Goal: Task Accomplishment & Management: Complete application form

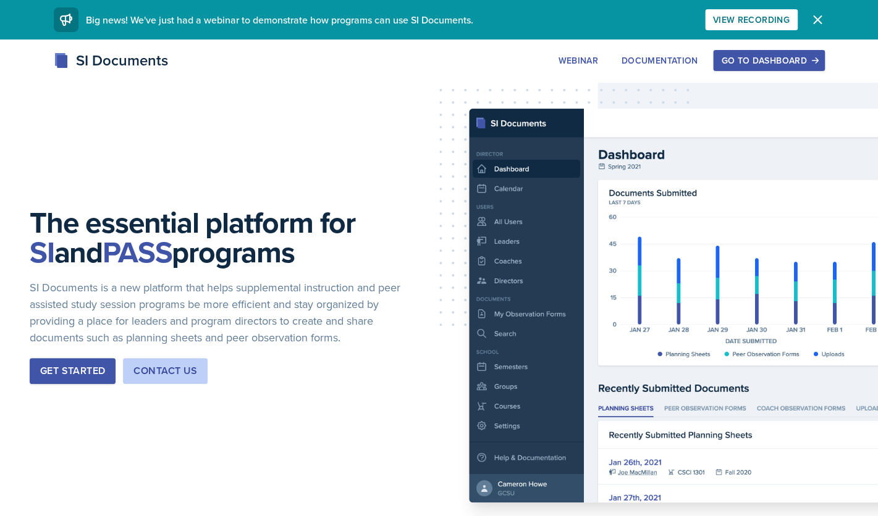
click at [743, 63] on div "Go to Dashboard" at bounding box center [768, 61] width 95 height 10
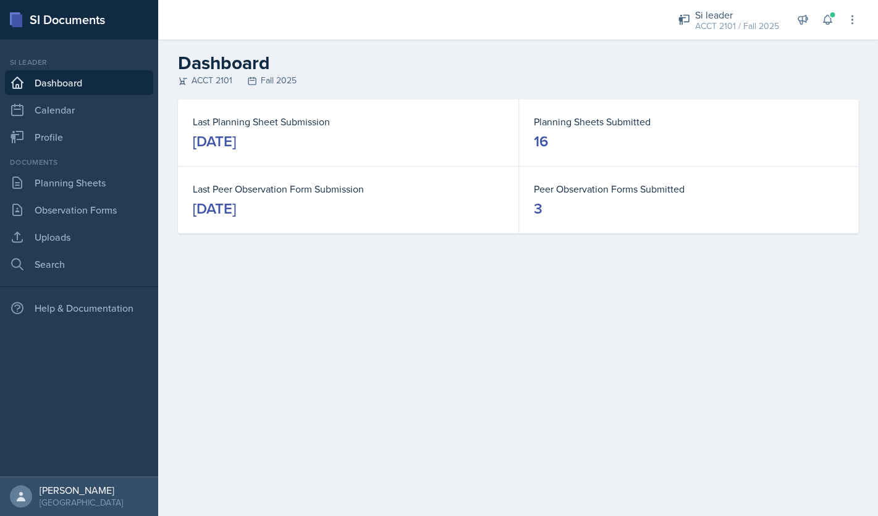
click at [835, 32] on div "Si leader ACCT 2101 / Fall 2025 Si leader POLS 1101 / Fall 2024 Si leader HIST …" at bounding box center [759, 20] width 198 height 40
click at [834, 29] on div "Si leader ACCT 2101 / Fall 2025 Si leader POLS 1101 / Fall 2024 Si leader HIST …" at bounding box center [759, 20] width 198 height 40
click at [831, 20] on icon at bounding box center [827, 20] width 12 height 12
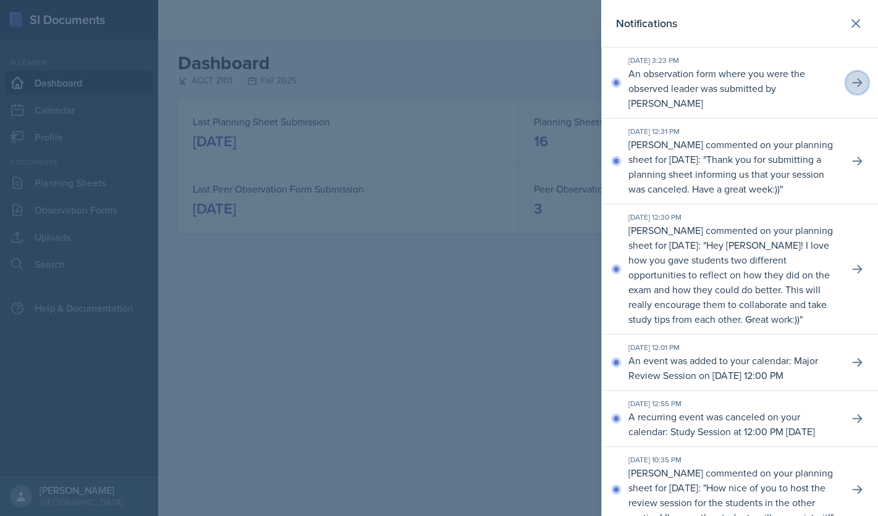
click at [864, 82] on button at bounding box center [856, 83] width 22 height 22
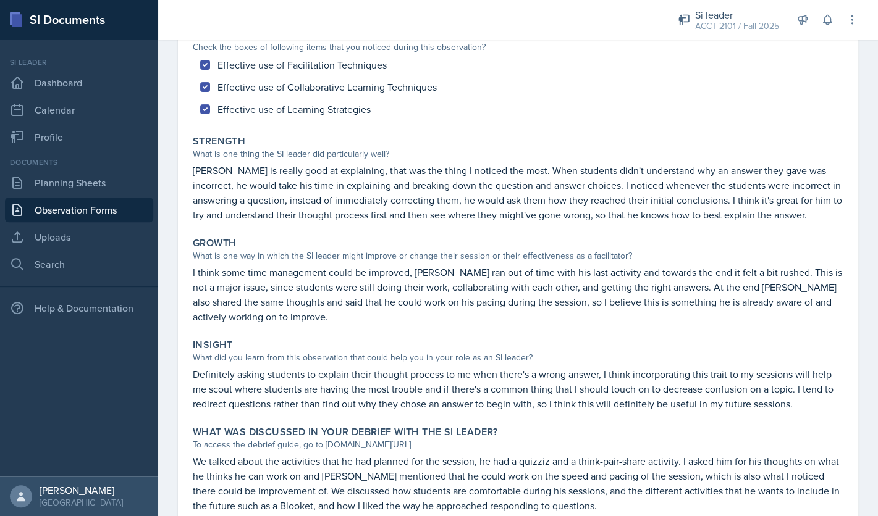
scroll to position [179, 0]
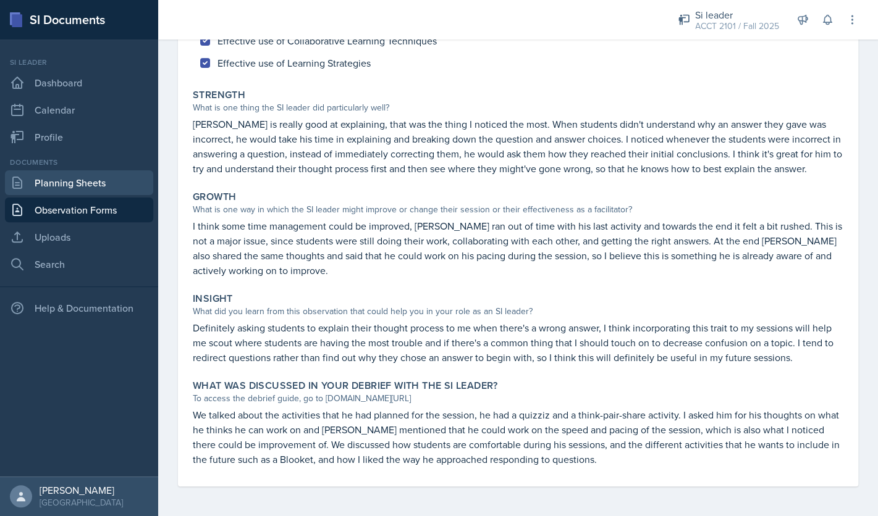
click at [115, 183] on link "Planning Sheets" at bounding box center [79, 182] width 148 height 25
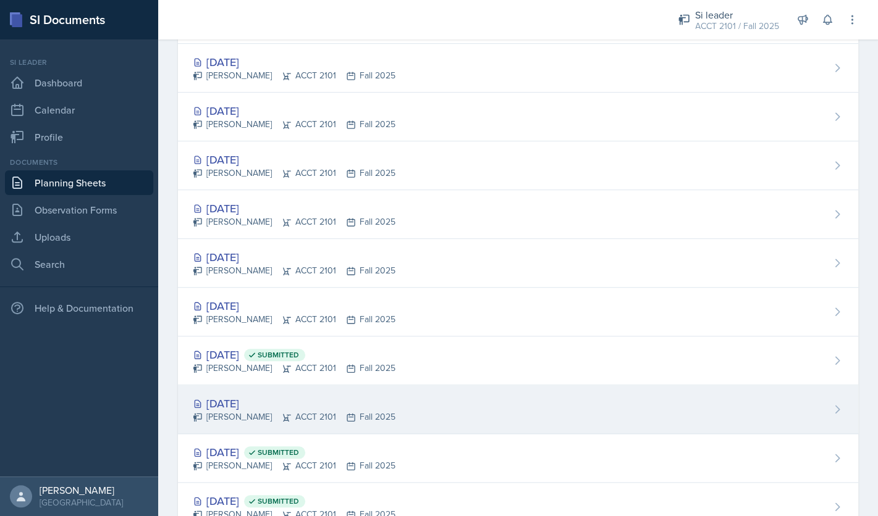
click at [261, 403] on div "[DATE]" at bounding box center [294, 403] width 203 height 17
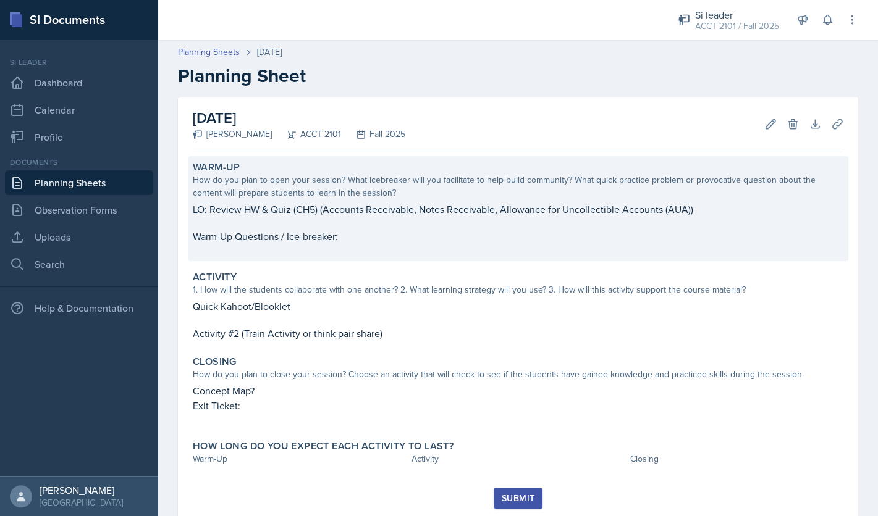
click at [384, 237] on p "Warm-Up Questions / Ice-breaker:" at bounding box center [518, 236] width 650 height 15
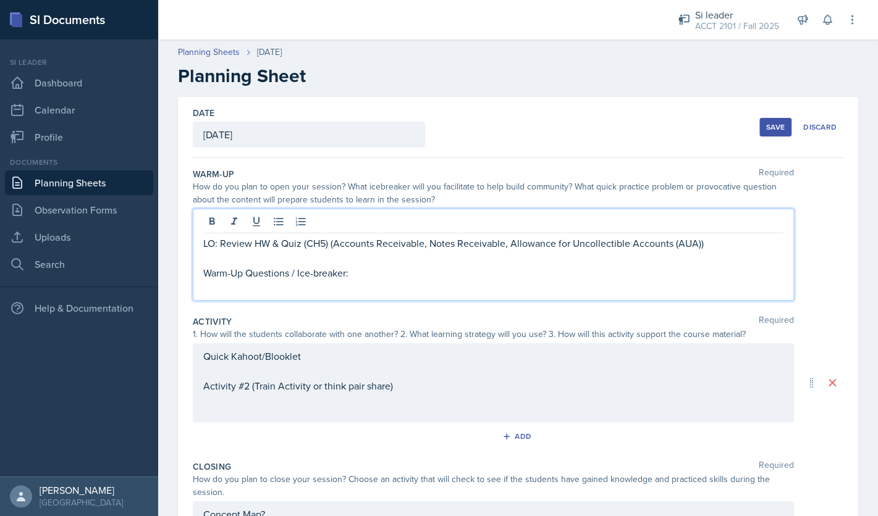
click at [366, 256] on div "LO: Review HW & Quiz (CH5) (Accounts Receivable, Notes Receivable, Allowance fo…" at bounding box center [493, 265] width 580 height 59
drag, startPoint x: 511, startPoint y: 245, endPoint x: 695, endPoint y: 247, distance: 184.0
click at [695, 247] on p "LO: Review HW & Quiz (CH5) (Accounts Receivable, Notes Receivable, Allowance fo…" at bounding box center [493, 243] width 580 height 15
drag, startPoint x: 697, startPoint y: 247, endPoint x: 509, endPoint y: 247, distance: 187.7
click at [509, 247] on p "LO: Review HW & Quiz (CH5) (Accounts Receivable, Notes Receivable, Allowance fo…" at bounding box center [493, 243] width 580 height 15
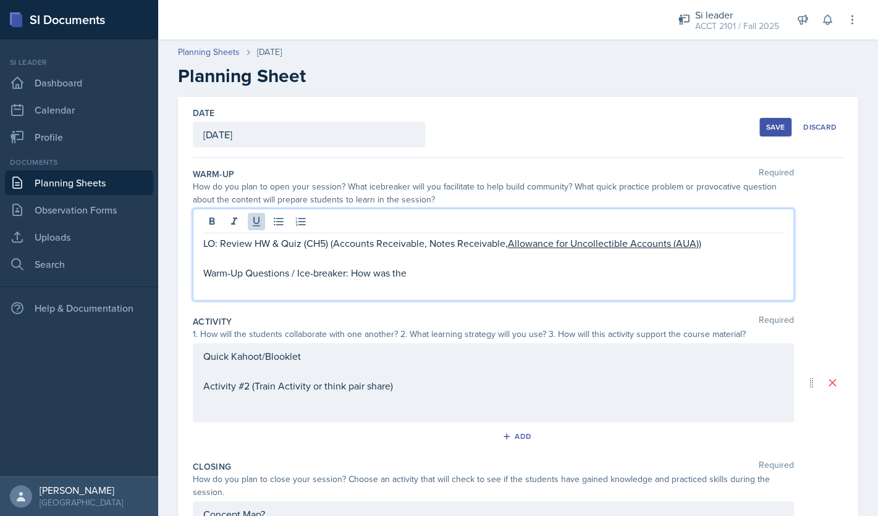
click at [435, 281] on p at bounding box center [493, 287] width 580 height 15
click at [427, 273] on p "Warm-Up Questions / Ice-breaker: How was the" at bounding box center [493, 273] width 580 height 15
click at [352, 274] on p "Warm-Up Questions / Ice-breaker: How was the HW & the Quiz?" at bounding box center [493, 273] width 580 height 15
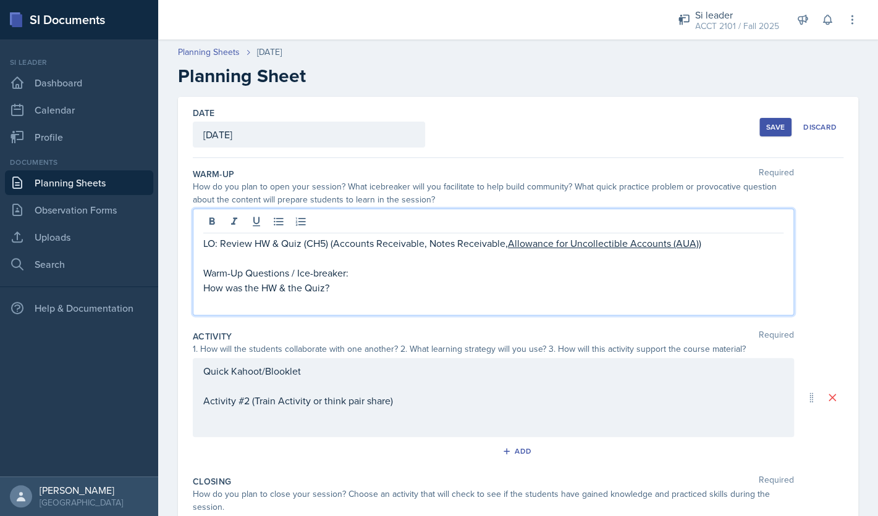
click at [350, 287] on p "How was the HW & the Quiz?" at bounding box center [493, 287] width 580 height 15
click at [196, 290] on div "LO: Review HW & Quiz (CH5) (Accounts Receivable, Notes Receivable, Allowance fo…" at bounding box center [493, 262] width 601 height 107
click at [206, 290] on p "How was the HW & the Quiz? Any questions?" at bounding box center [493, 287] width 580 height 15
click at [443, 288] on p "How was the HW & the Quiz? Any questions?" at bounding box center [498, 287] width 570 height 15
click at [438, 376] on div "Quick Kahoot/Blooklet Activity #2 (Train Activity or think pair share)" at bounding box center [493, 397] width 601 height 79
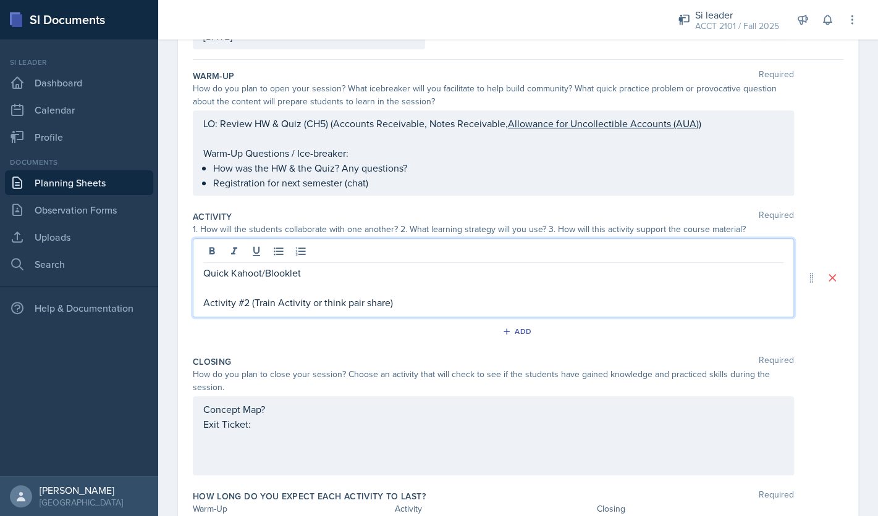
scroll to position [100, 0]
click at [265, 273] on p "Quick Kahoot/Blooklet" at bounding box center [493, 271] width 580 height 15
click at [291, 274] on p "Quick Blooklet" at bounding box center [493, 271] width 580 height 15
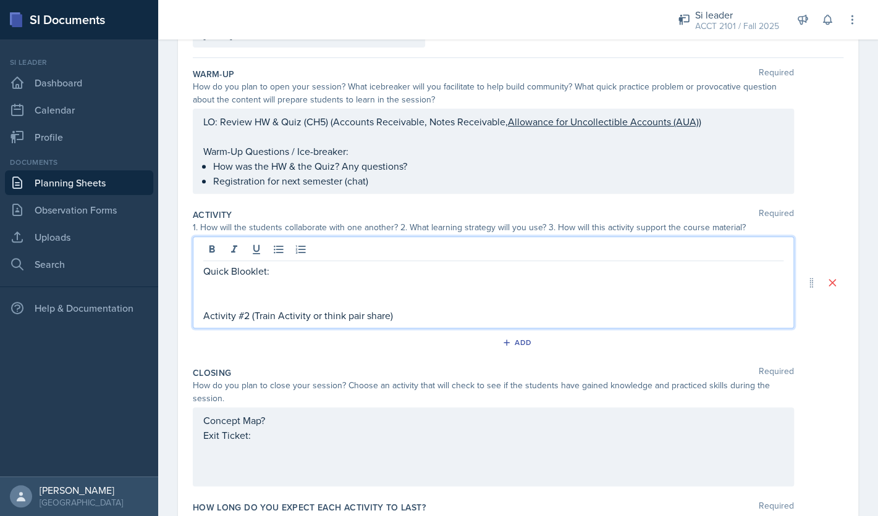
click at [280, 440] on div "Concept Map? Exit Ticket:" at bounding box center [493, 435] width 580 height 44
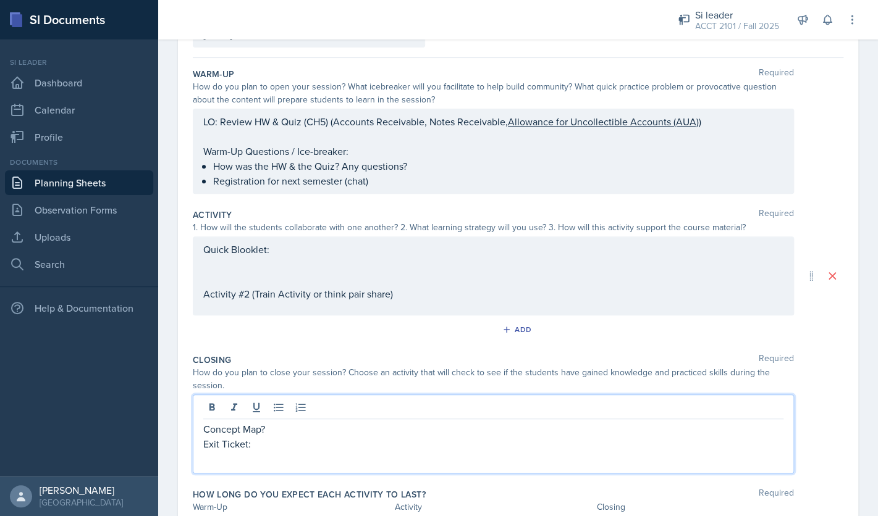
scroll to position [175, 0]
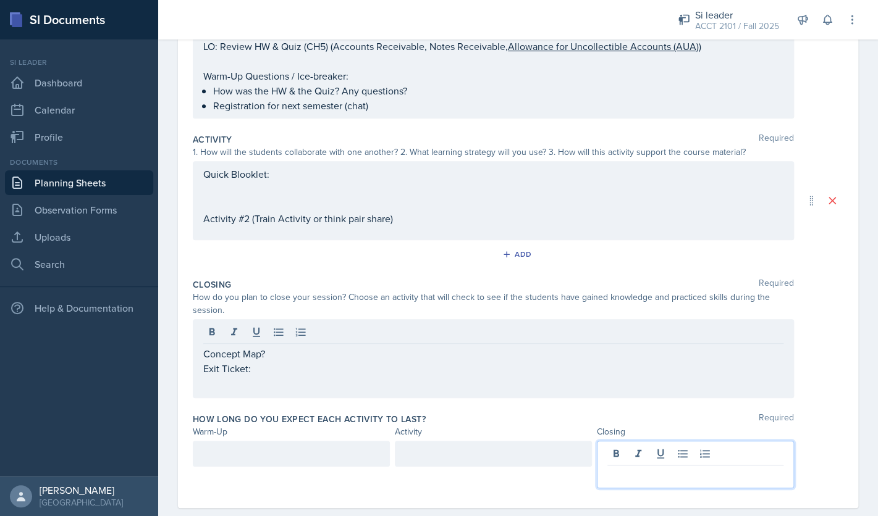
click at [628, 449] on div at bounding box center [695, 465] width 197 height 48
click at [327, 452] on div at bounding box center [291, 454] width 197 height 26
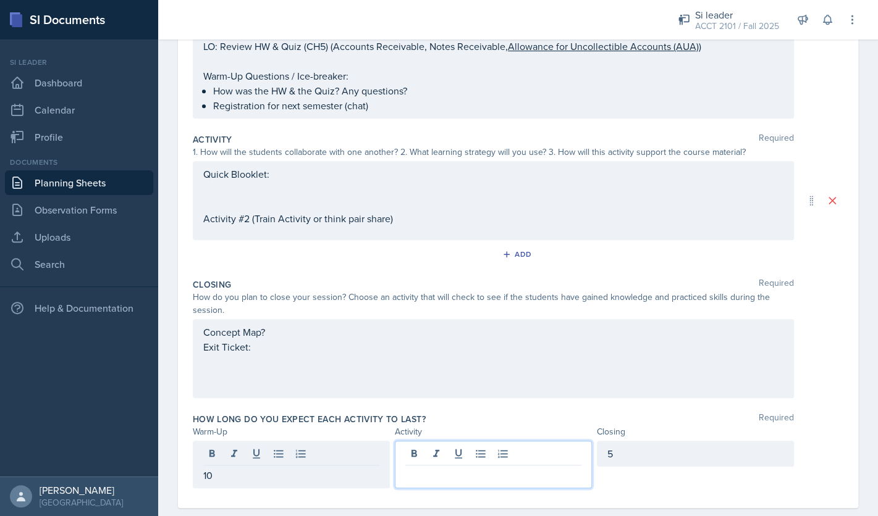
click at [475, 451] on div at bounding box center [493, 465] width 197 height 48
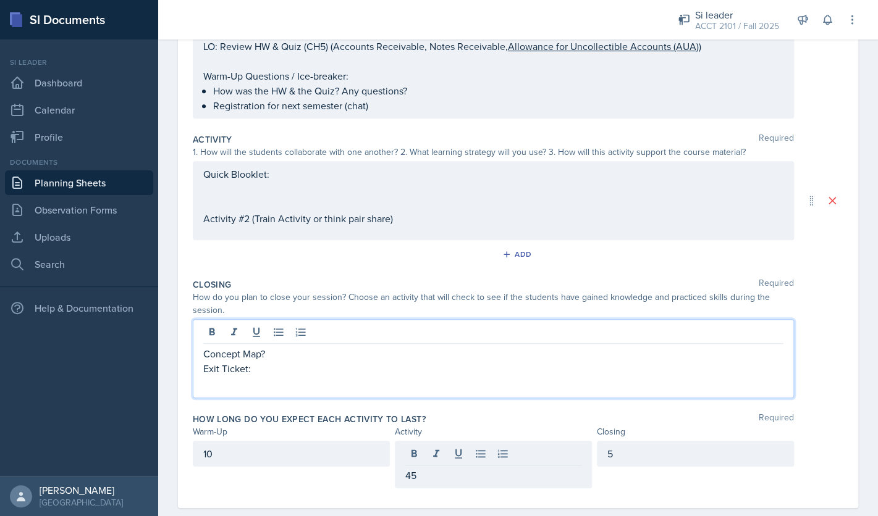
click at [433, 364] on div "Concept Map? Exit Ticket:" at bounding box center [493, 368] width 580 height 44
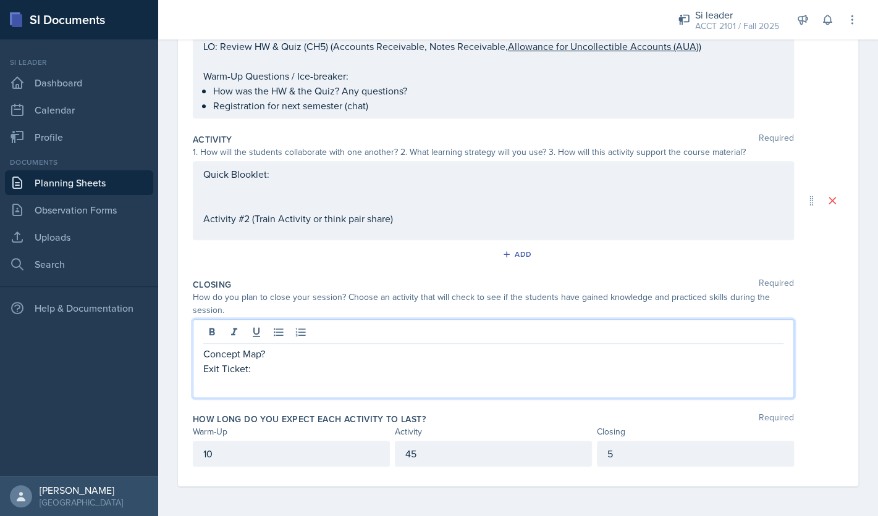
click at [414, 362] on p "Exit Ticket:" at bounding box center [493, 368] width 580 height 15
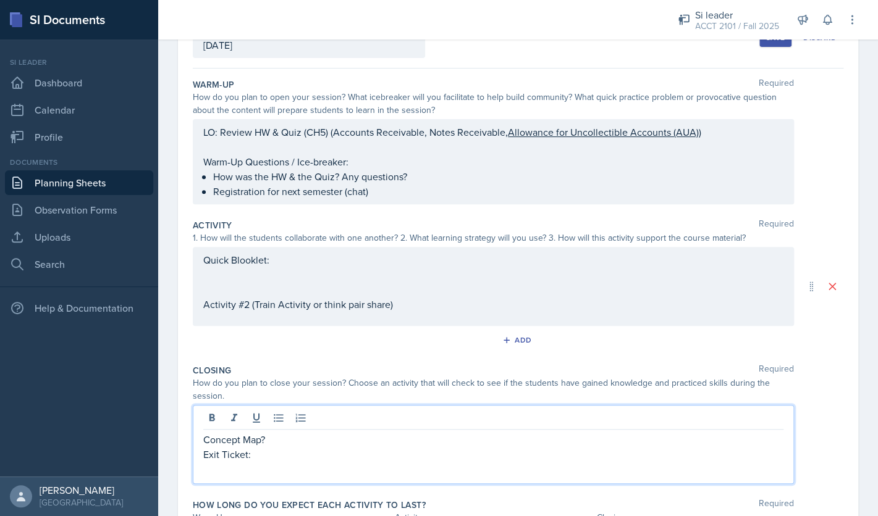
scroll to position [0, 0]
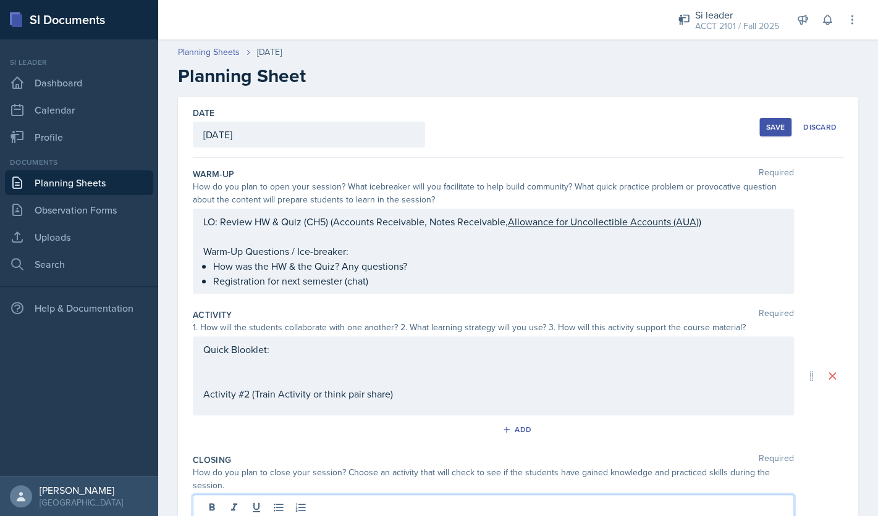
click at [772, 130] on div "Save" at bounding box center [775, 127] width 19 height 10
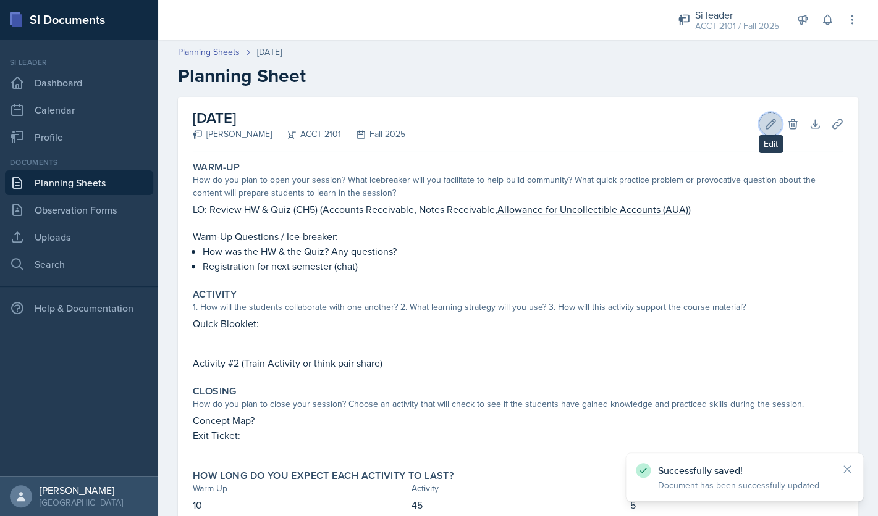
click at [768, 132] on button "Edit" at bounding box center [770, 124] width 22 height 22
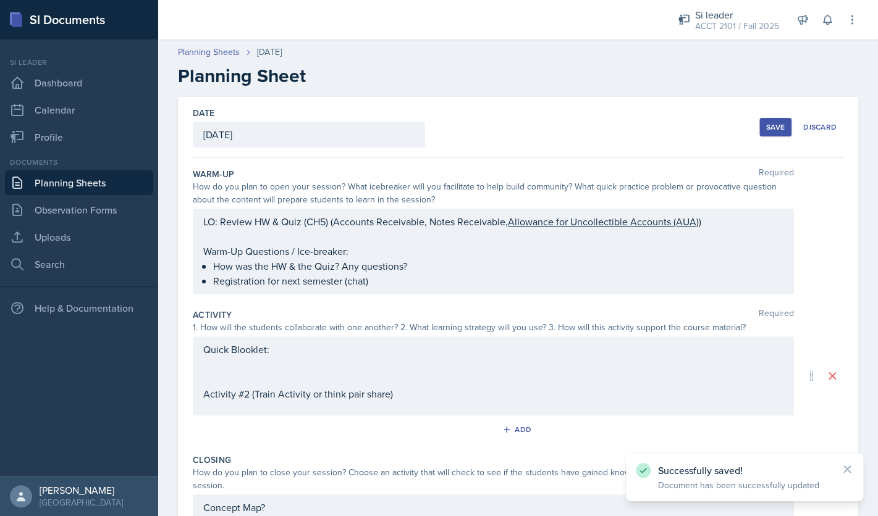
click at [396, 359] on div "Quick Blooklet: Activity #2 (Train Activity or think pair share)" at bounding box center [493, 376] width 601 height 79
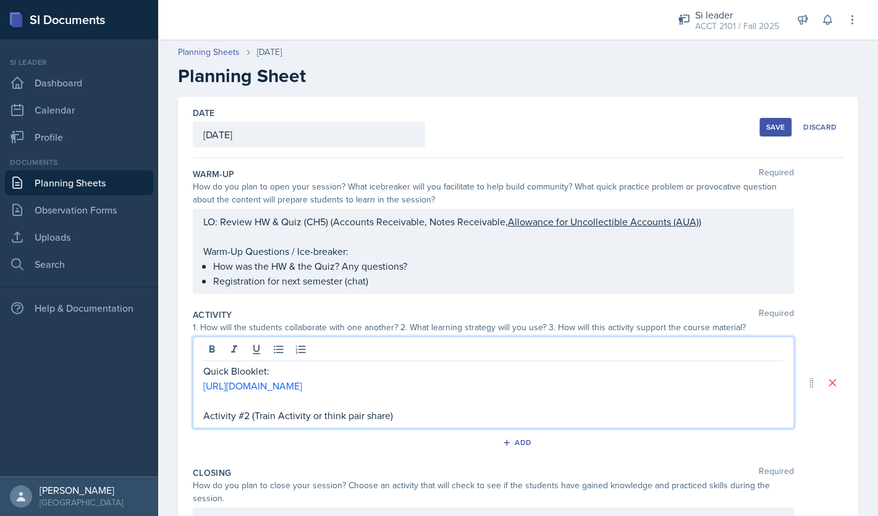
drag, startPoint x: 384, startPoint y: 382, endPoint x: 190, endPoint y: 391, distance: 194.7
click at [193, 391] on div "Quick Blooklet: https://dashboard.blooket.com/my-sets Activity #2 (Train Activi…" at bounding box center [493, 383] width 601 height 92
click at [288, 373] on p "Quick Blooklet:" at bounding box center [493, 371] width 580 height 15
click at [266, 393] on p at bounding box center [493, 386] width 580 height 15
drag, startPoint x: 344, startPoint y: 417, endPoint x: 262, endPoint y: 416, distance: 82.2
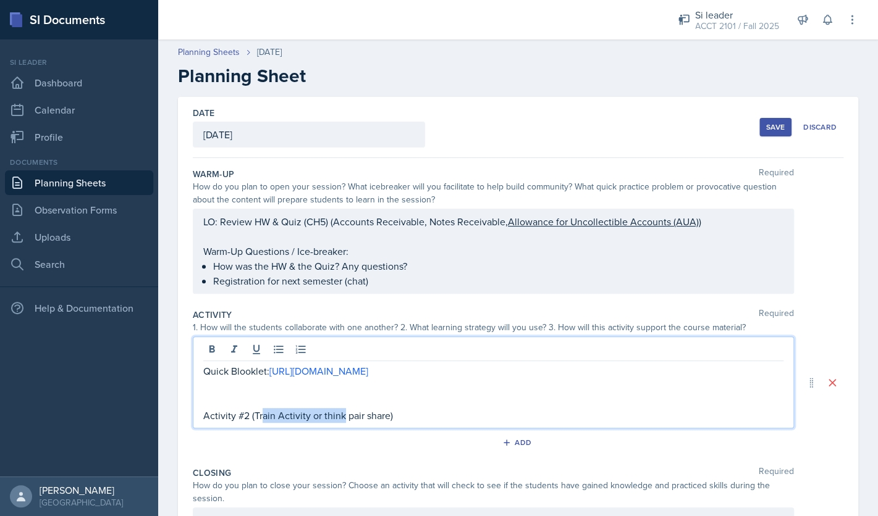
click at [262, 416] on p "Activity #2 (Train Activity or think pair share)" at bounding box center [493, 415] width 580 height 15
click at [359, 414] on p "Activity #2 (Think Pair Share)" at bounding box center [493, 415] width 580 height 15
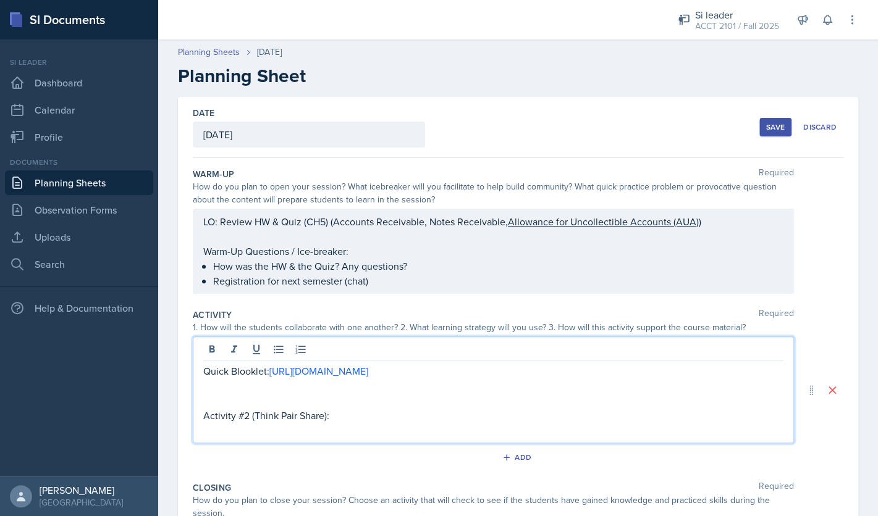
click at [270, 373] on p "Quick Blooklet: https://dashboard.blooket.com/my-sets" at bounding box center [493, 371] width 580 height 15
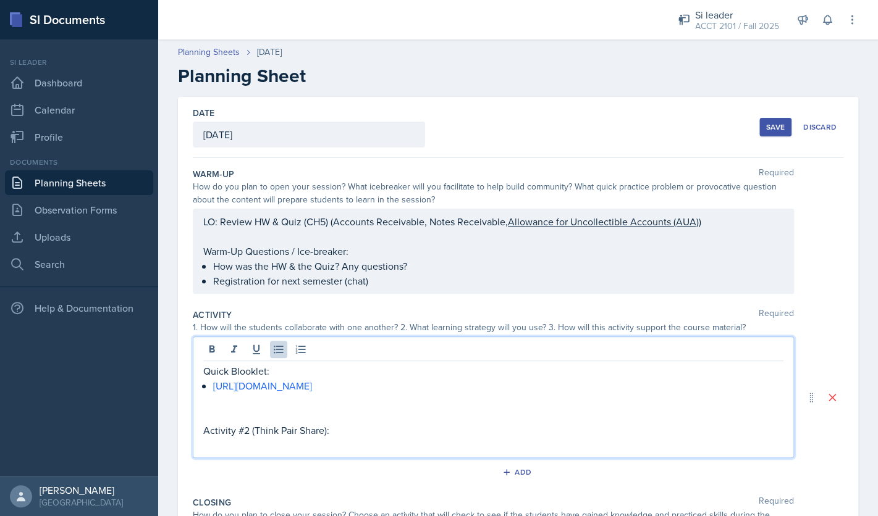
click at [347, 448] on p at bounding box center [493, 445] width 580 height 15
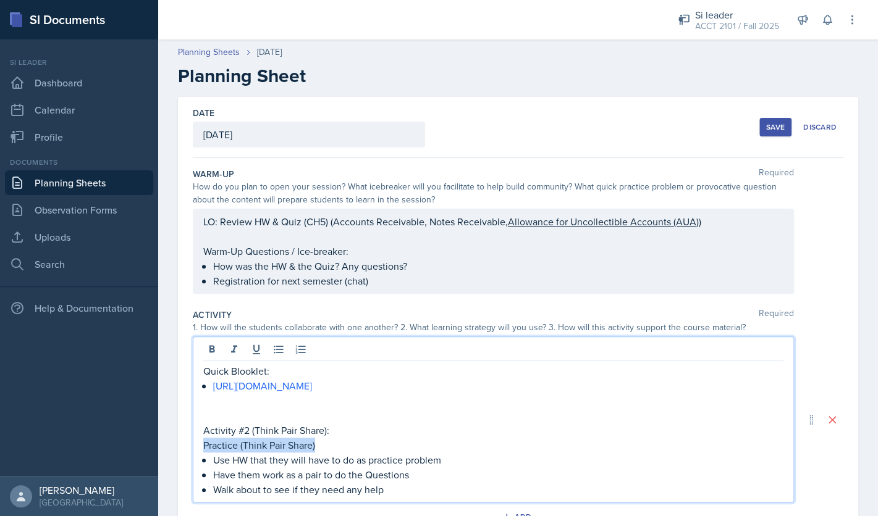
drag, startPoint x: 343, startPoint y: 443, endPoint x: 200, endPoint y: 446, distance: 142.7
click at [200, 446] on div "Quick Blooklet: https://dashboard.blooket.com/my-sets Activity #2 (Think Pair S…" at bounding box center [493, 420] width 601 height 166
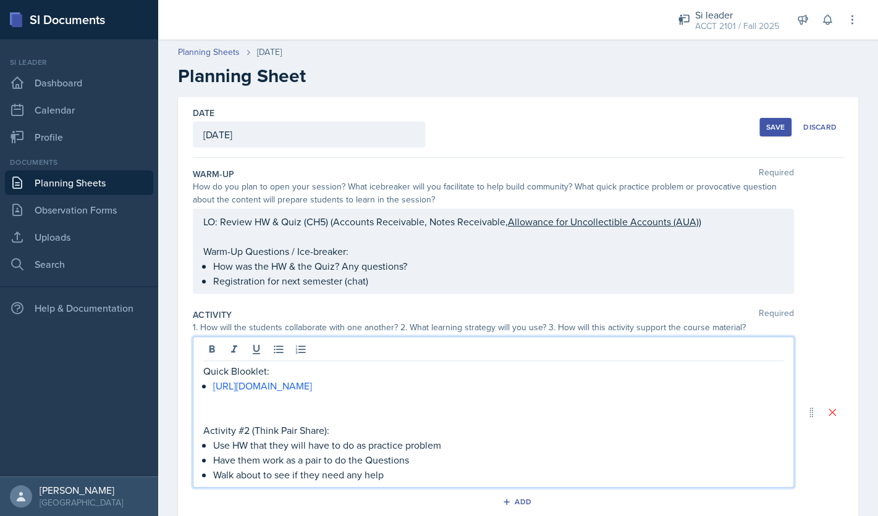
click at [248, 448] on p "Use HW that they will have to do as practice problem" at bounding box center [498, 445] width 570 height 15
click at [408, 470] on p "Walk about to see if they need any help" at bounding box center [498, 474] width 570 height 15
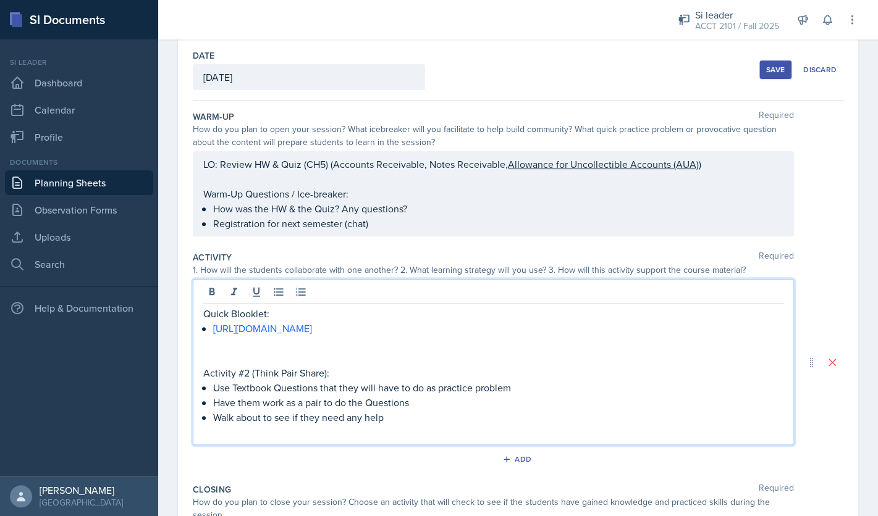
scroll to position [262, 0]
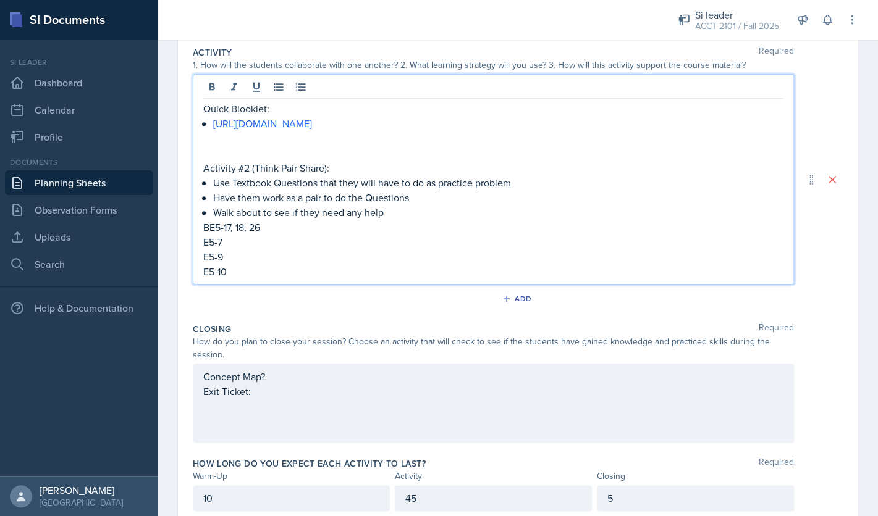
click at [226, 230] on p "BE5-17, 18, 26" at bounding box center [493, 227] width 580 height 15
click at [224, 230] on p "BE5-17, 18, 26" at bounding box center [493, 227] width 580 height 15
drag, startPoint x: 279, startPoint y: 225, endPoint x: 199, endPoint y: 225, distance: 79.7
click at [199, 225] on div "Quick Blooklet: https://dashboard.blooket.com/my-sets Activity #2 (Think Pair S…" at bounding box center [493, 179] width 601 height 211
drag, startPoint x: 235, startPoint y: 227, endPoint x: 285, endPoint y: 228, distance: 50.0
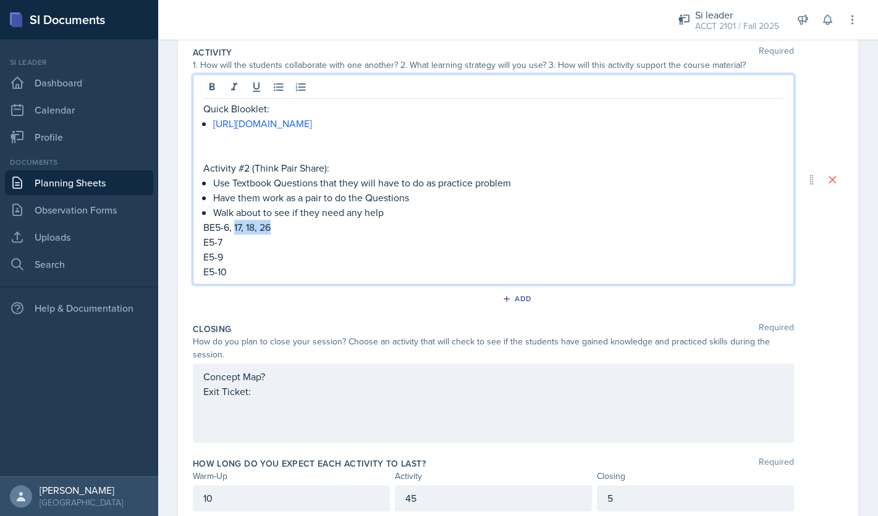
click at [285, 228] on p "BE5-6, 17, 18, 26" at bounding box center [493, 227] width 580 height 15
click at [262, 274] on p "E5-10" at bounding box center [493, 271] width 580 height 15
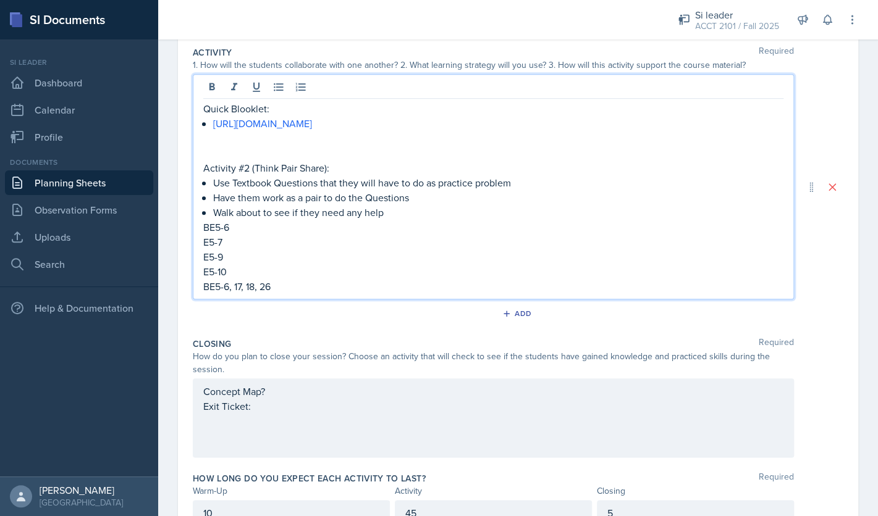
click at [237, 285] on p "BE5-6, 17, 18, 26" at bounding box center [493, 286] width 580 height 15
click at [243, 226] on p "BE5-6" at bounding box center [493, 227] width 580 height 15
drag, startPoint x: 243, startPoint y: 226, endPoint x: 211, endPoint y: 226, distance: 31.5
click at [211, 226] on p "BE5-6" at bounding box center [493, 227] width 580 height 15
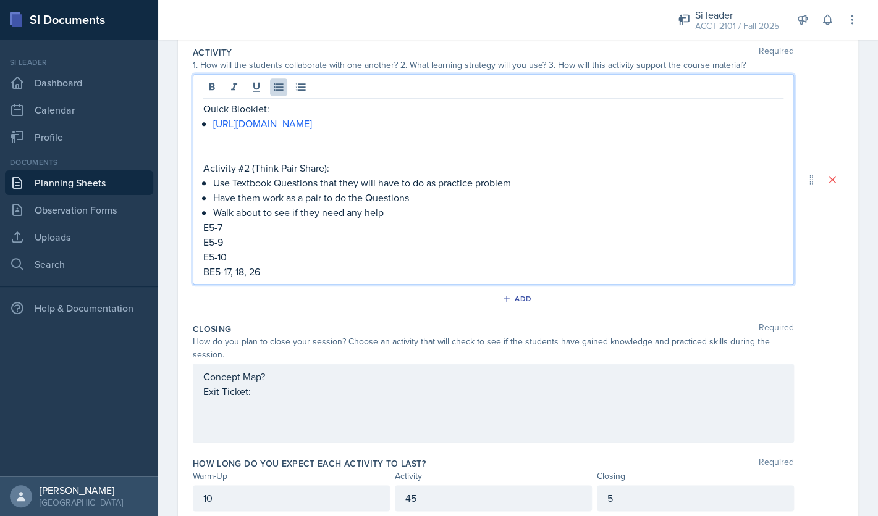
click at [230, 258] on p "E5-10" at bounding box center [493, 256] width 580 height 15
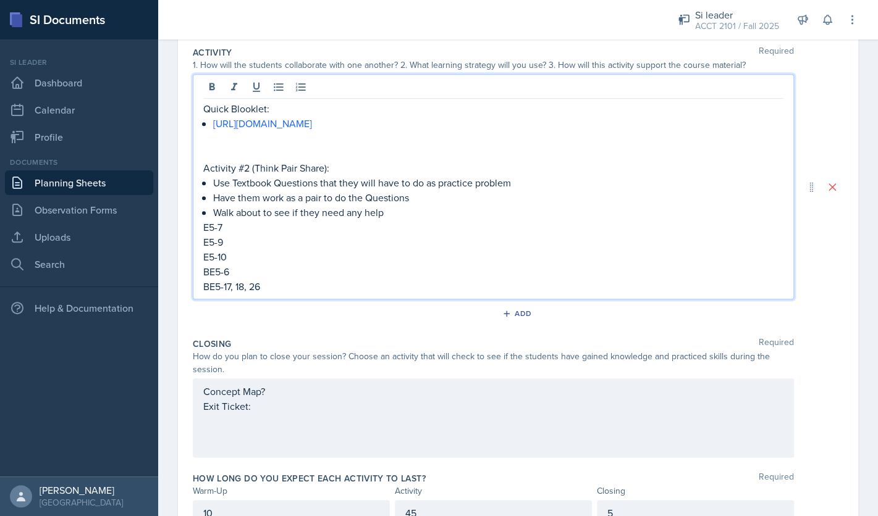
click at [414, 289] on p "BE5-17, 18, 26" at bounding box center [493, 286] width 580 height 15
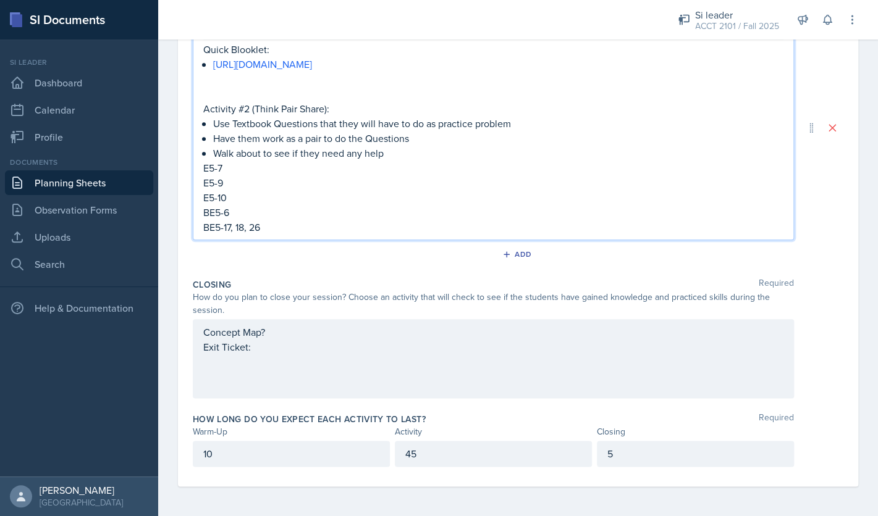
click at [378, 353] on div "Concept Map? Exit Ticket:" at bounding box center [493, 347] width 580 height 44
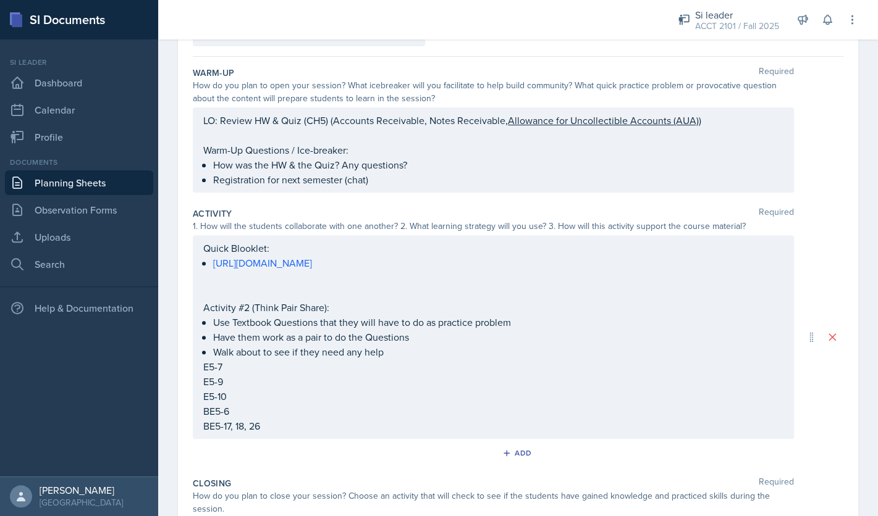
scroll to position [0, 0]
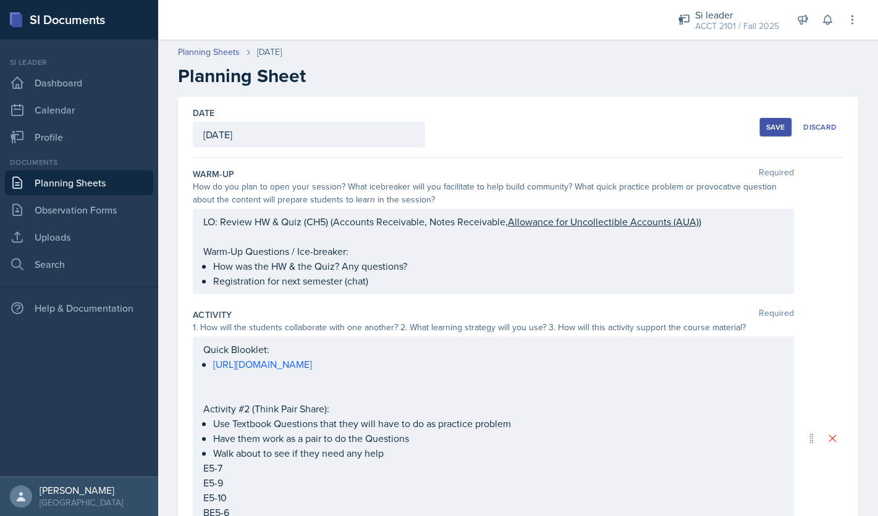
click at [778, 128] on div "Save" at bounding box center [775, 127] width 19 height 10
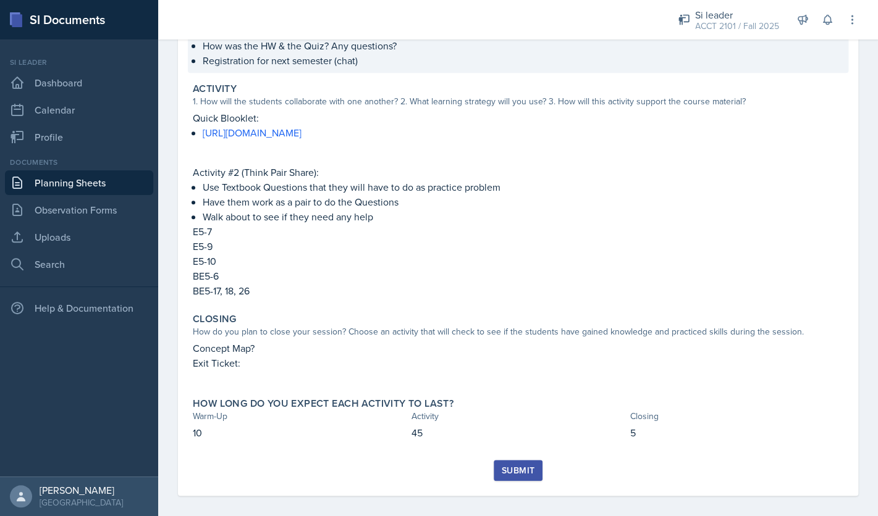
scroll to position [215, 0]
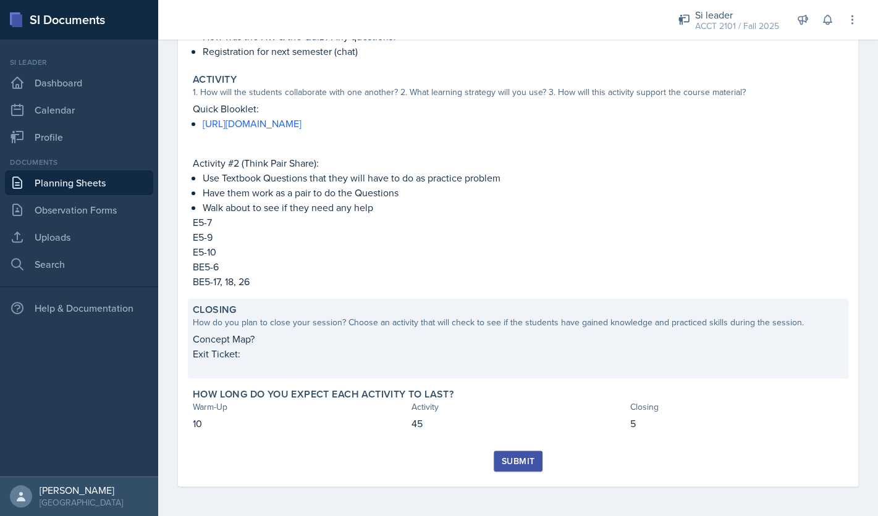
click at [616, 358] on p "Exit Ticket:" at bounding box center [518, 353] width 650 height 15
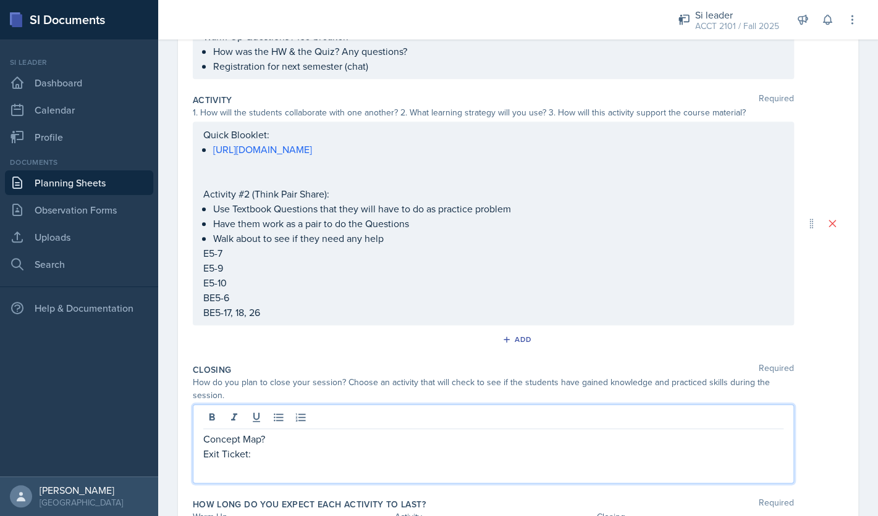
click at [455, 436] on div "Concept Map? Exit Ticket:" at bounding box center [493, 454] width 580 height 44
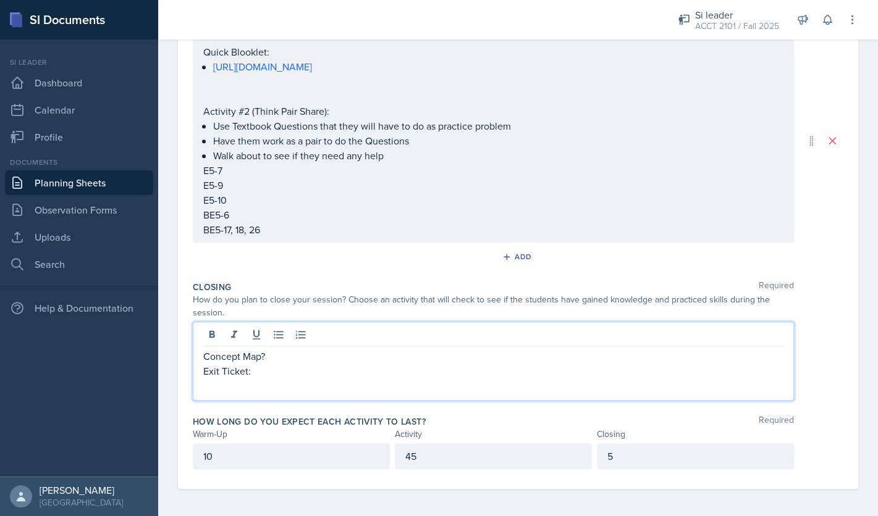
scroll to position [300, 0]
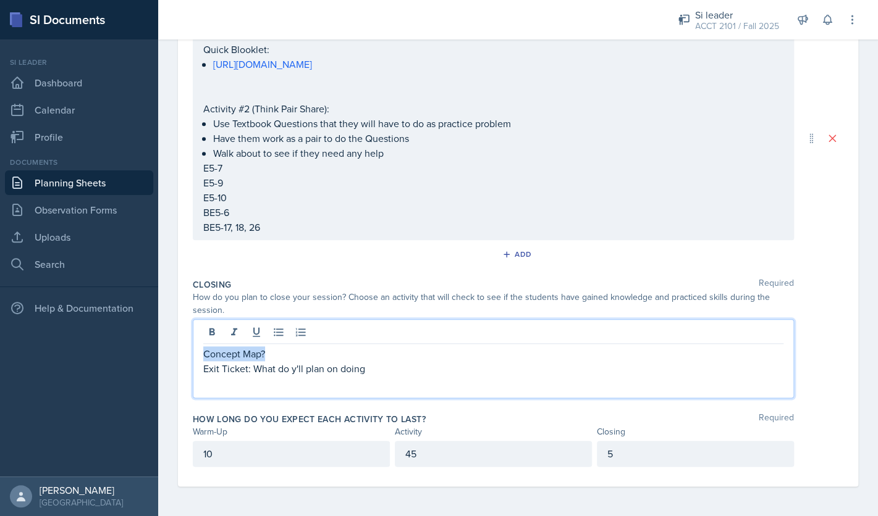
drag, startPoint x: 277, startPoint y: 356, endPoint x: 193, endPoint y: 352, distance: 84.7
click at [193, 352] on div "Concept Map? Exit Ticket: What do y'll plan on doing" at bounding box center [493, 358] width 601 height 79
click at [372, 369] on p "Exit Ticket: What do y'll plan on doing" at bounding box center [493, 368] width 580 height 15
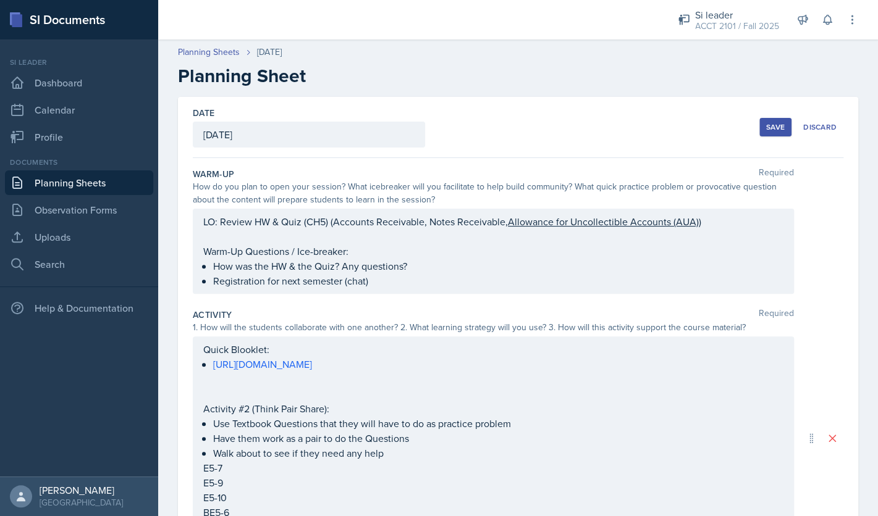
click at [777, 124] on div "Save" at bounding box center [775, 127] width 19 height 10
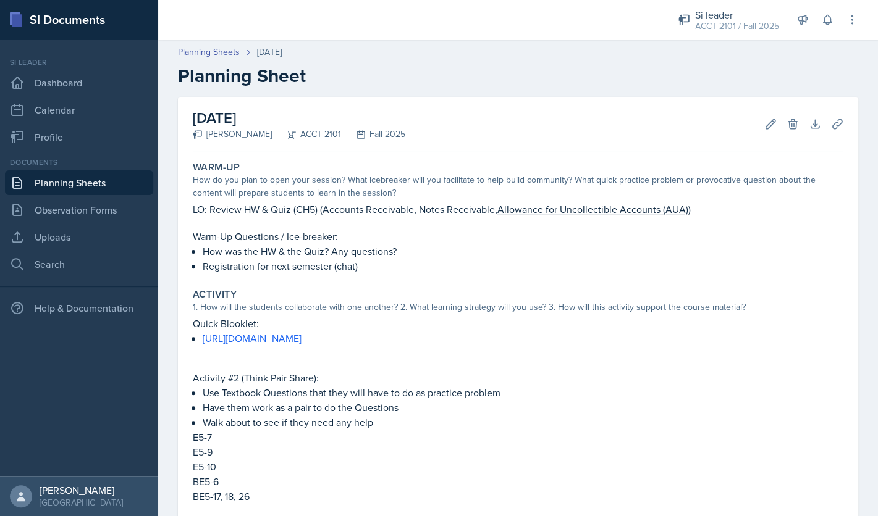
scroll to position [215, 0]
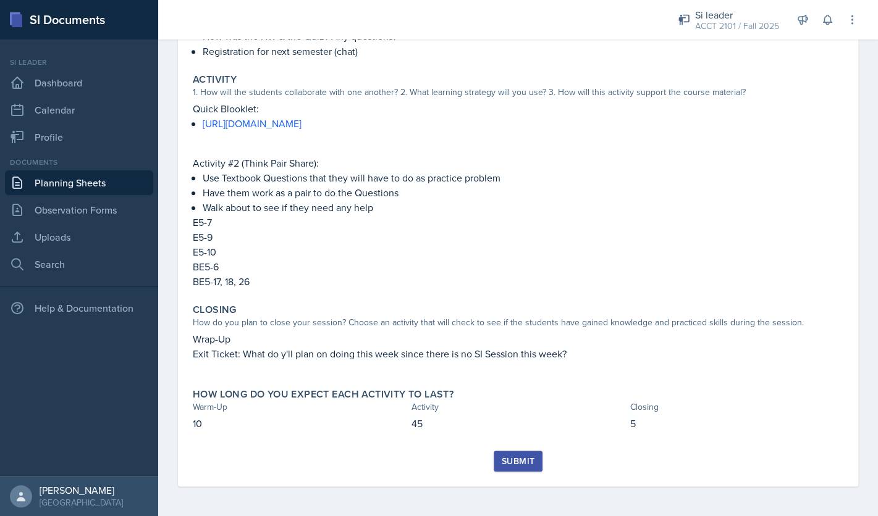
click at [513, 459] on div "Submit" at bounding box center [517, 461] width 33 height 10
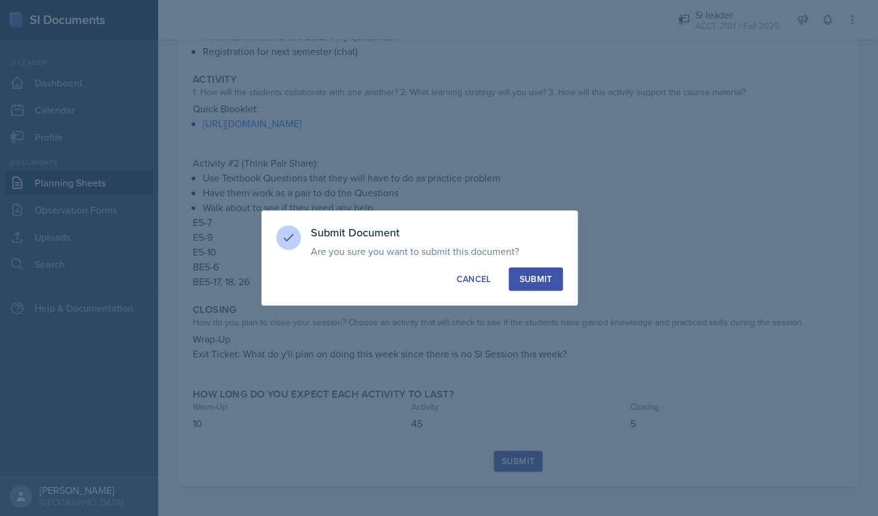
click at [542, 272] on button "Submit" at bounding box center [535, 278] width 54 height 23
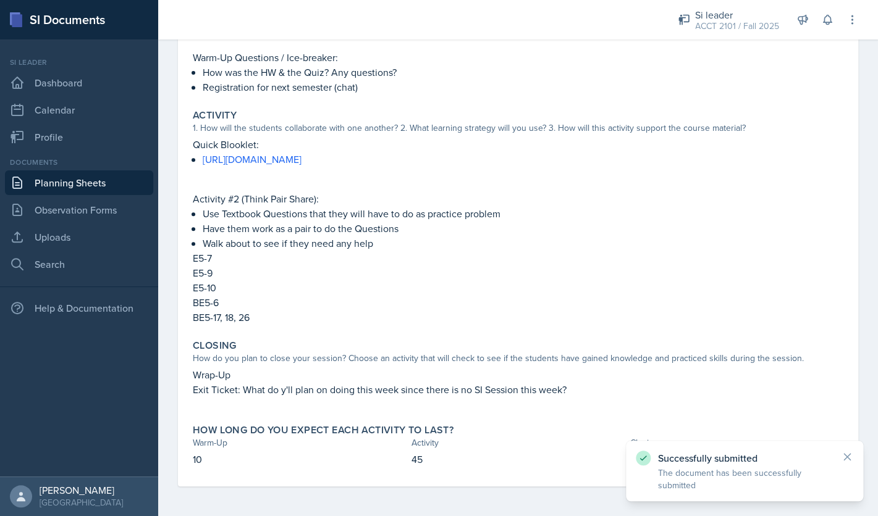
scroll to position [0, 0]
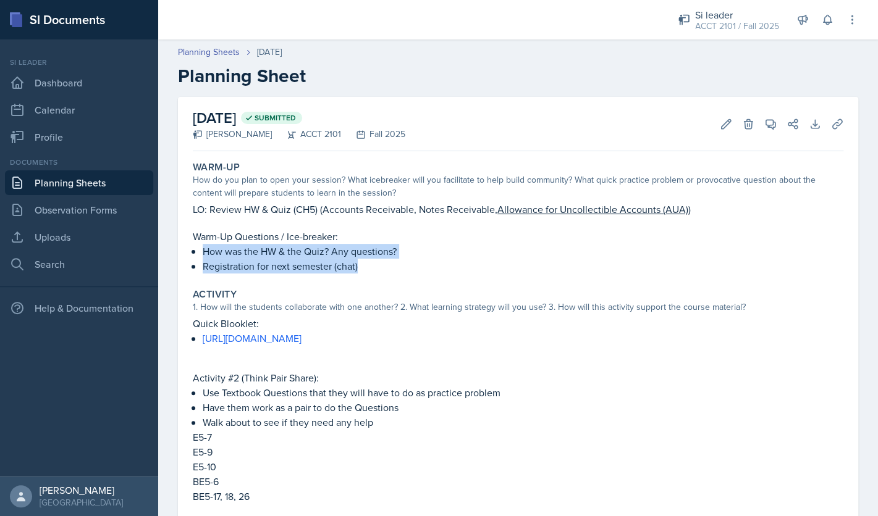
drag, startPoint x: 361, startPoint y: 267, endPoint x: 204, endPoint y: 249, distance: 158.6
click at [204, 249] on ul "How was the HW & the Quiz? Any questions? Registration for next semester (chat)" at bounding box center [523, 259] width 640 height 30
copy ul "How was the HW & the Quiz? Any questions? Registration for next semester (chat)"
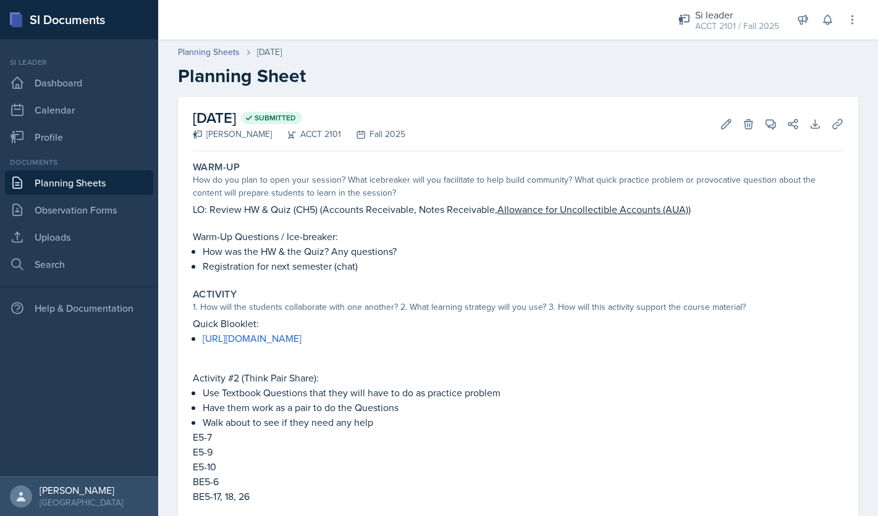
click at [375, 337] on p "https://dashboard.blooket.com/my-sets" at bounding box center [523, 338] width 640 height 15
click at [730, 121] on icon at bounding box center [725, 123] width 9 height 9
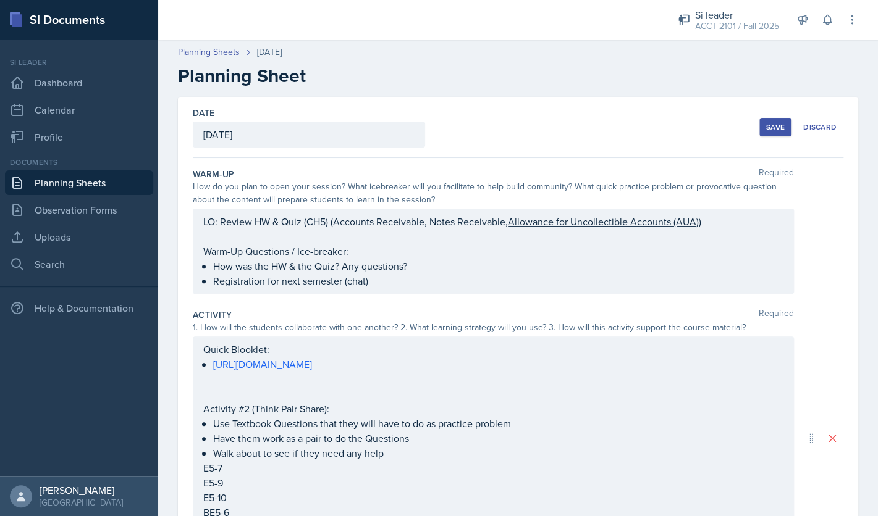
click at [258, 350] on div "Quick Blooklet: https://dashboard.blooket.com/my-sets Activity #2 (Think Pair S…" at bounding box center [493, 439] width 601 height 204
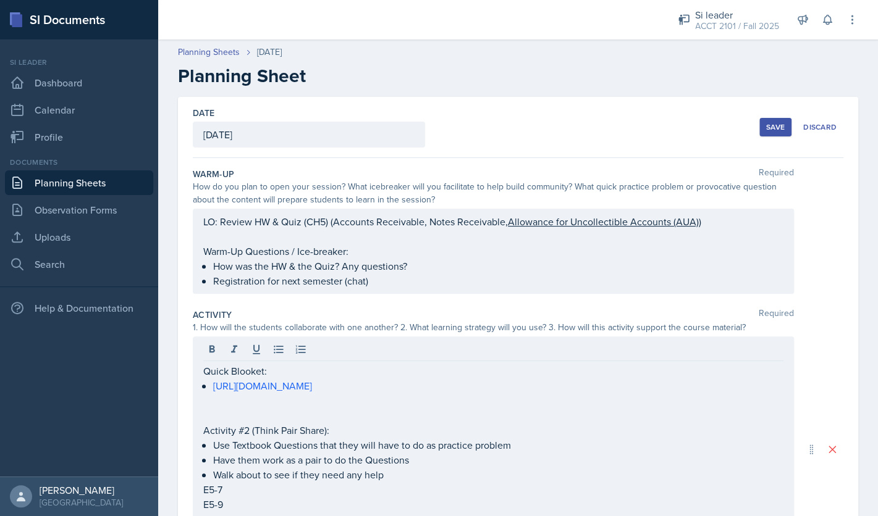
click at [778, 131] on div "Save" at bounding box center [775, 127] width 19 height 10
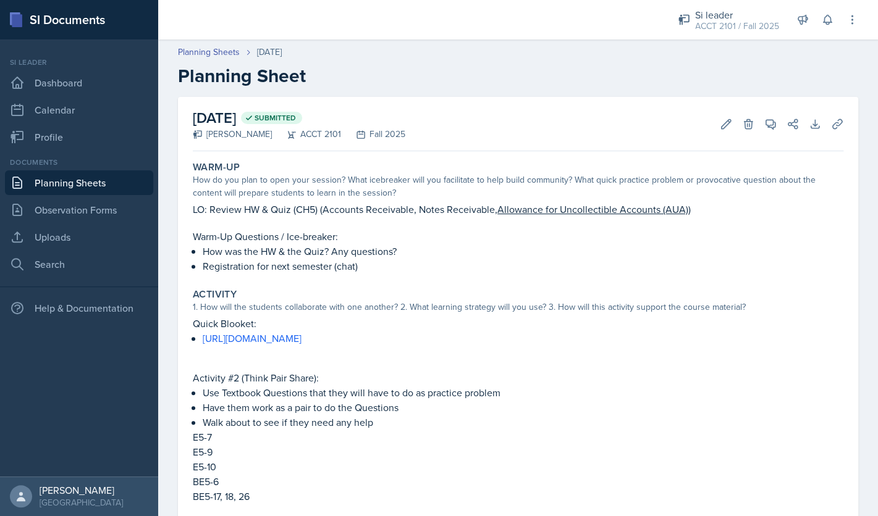
drag, startPoint x: 267, startPoint y: 496, endPoint x: 250, endPoint y: 493, distance: 17.6
click at [251, 493] on p "BE5-17, 18, 26" at bounding box center [518, 496] width 650 height 15
drag, startPoint x: 254, startPoint y: 495, endPoint x: 189, endPoint y: 436, distance: 87.9
click at [189, 436] on div "Activity 1. How will the students collaborate with one another? 2. What learnin…" at bounding box center [518, 395] width 660 height 225
copy div "E5-7 E5-9 E5-10 BE5-6 BE5-17, 18, 26"
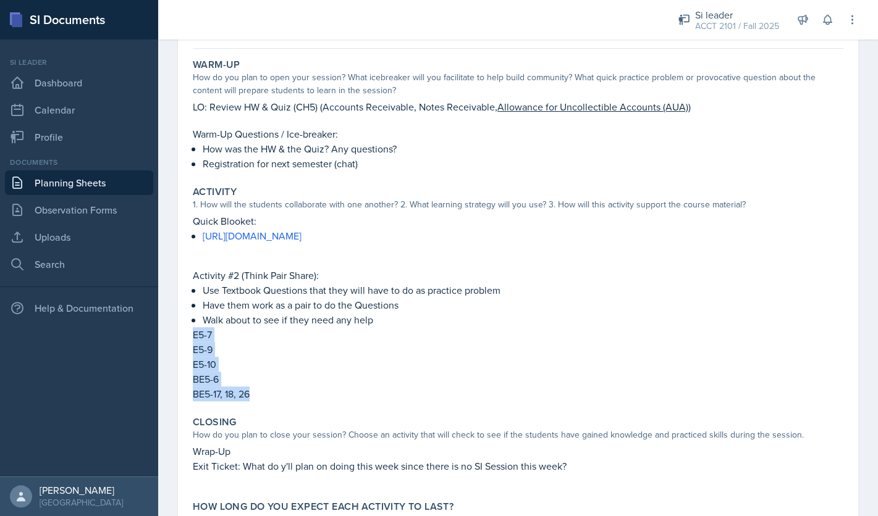
scroll to position [179, 0]
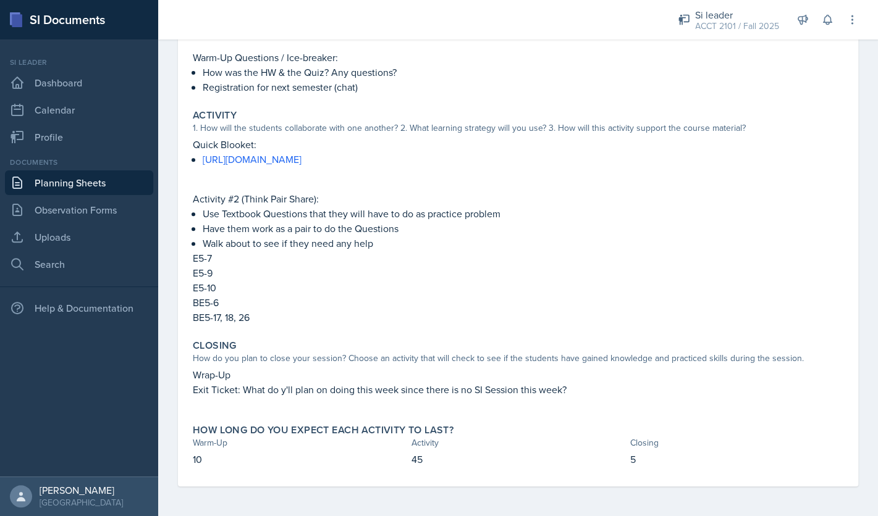
click at [599, 393] on p "Exit Ticket: What do y'll plan on doing this week since there is no SI Session …" at bounding box center [518, 389] width 650 height 15
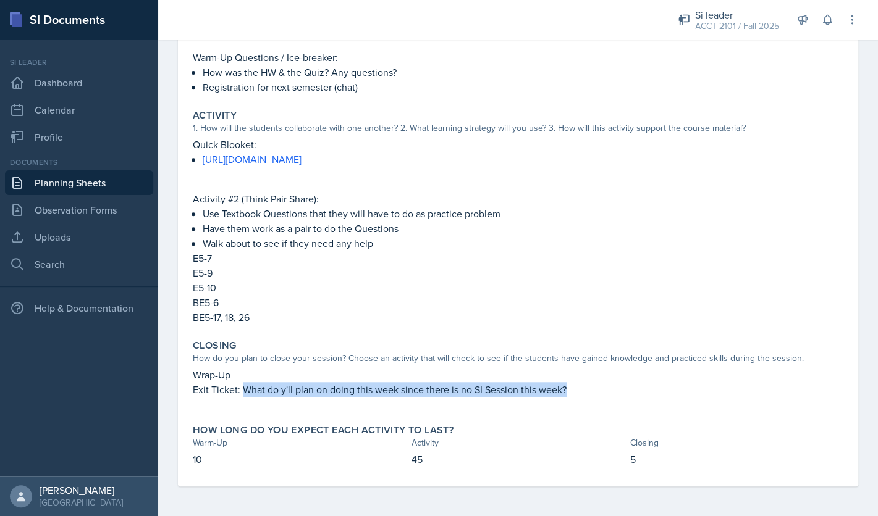
drag, startPoint x: 573, startPoint y: 391, endPoint x: 242, endPoint y: 390, distance: 331.0
click at [242, 390] on p "Exit Ticket: What do y'll plan on doing this week since there is no SI Session …" at bounding box center [518, 389] width 650 height 15
copy p "What do y'll plan on doing this week since there is no SI Session this week?"
click at [74, 270] on link "Search" at bounding box center [79, 264] width 148 height 25
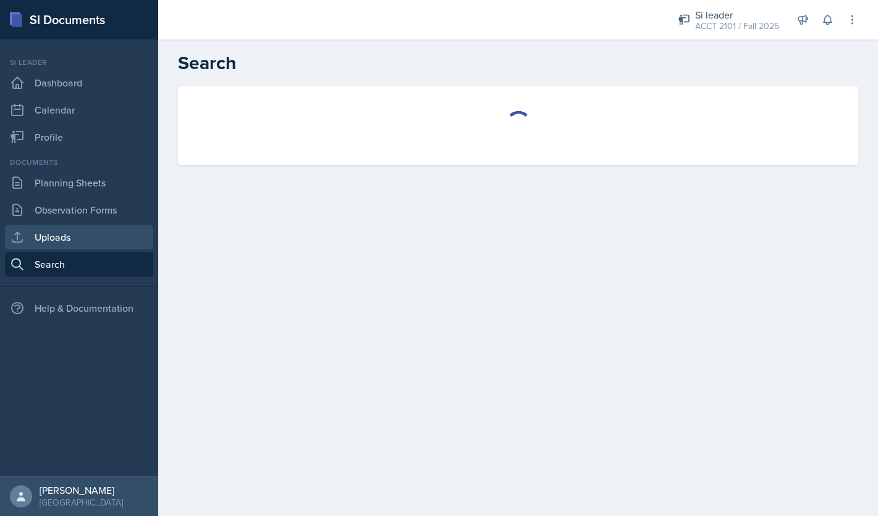
click at [78, 240] on link "Uploads" at bounding box center [79, 237] width 148 height 25
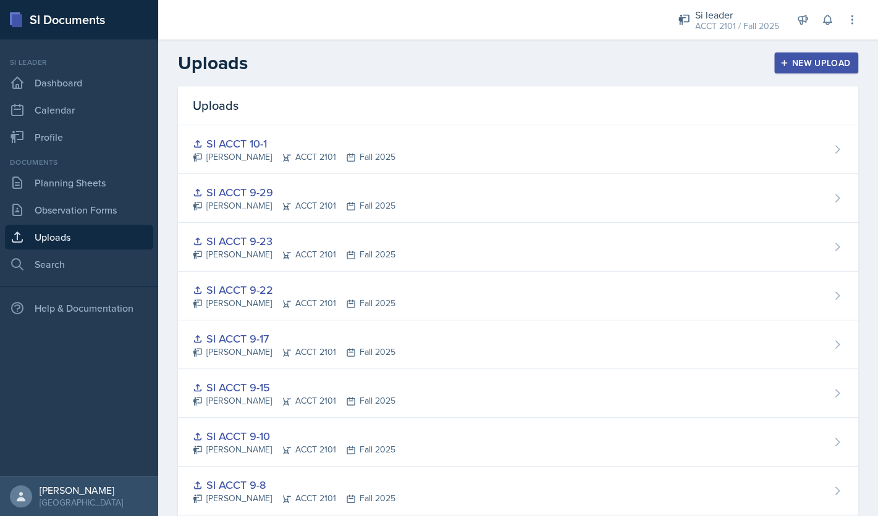
click at [810, 64] on div "New Upload" at bounding box center [816, 63] width 69 height 10
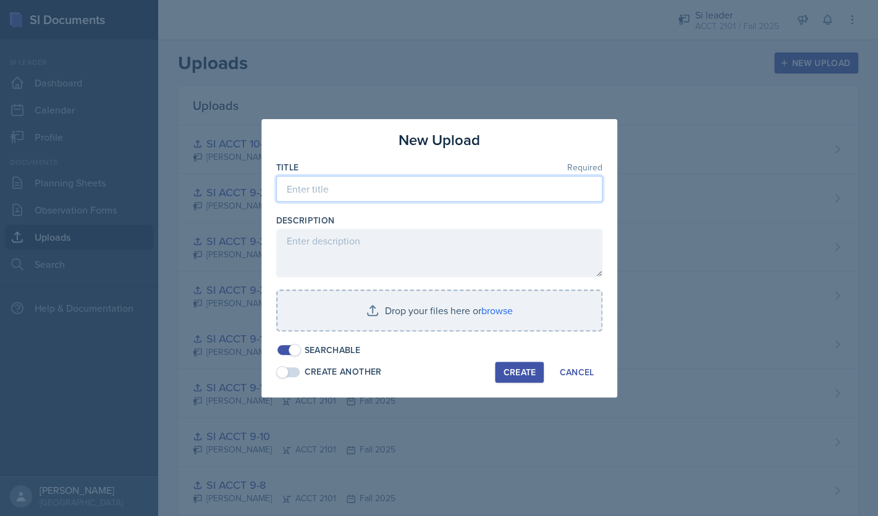
click at [461, 190] on input at bounding box center [439, 189] width 326 height 26
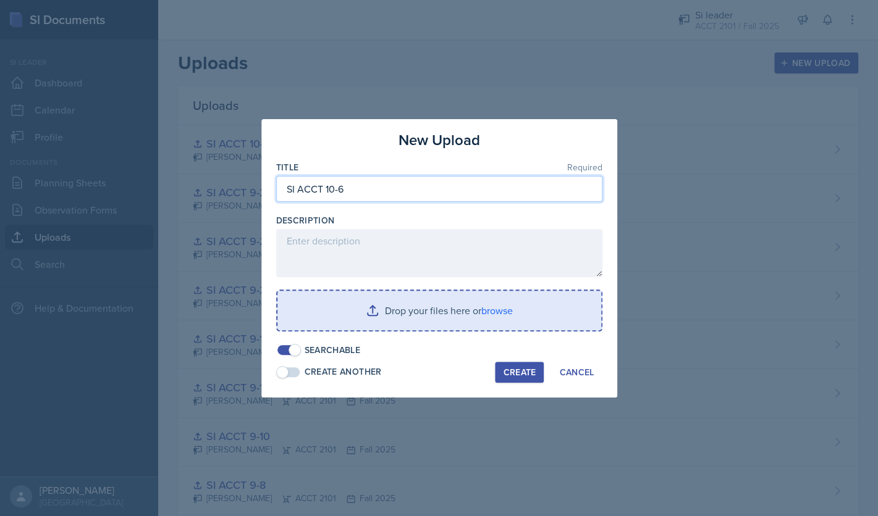
type input "SI ACCT 10-6"
click at [465, 322] on input "file" at bounding box center [439, 311] width 324 height 40
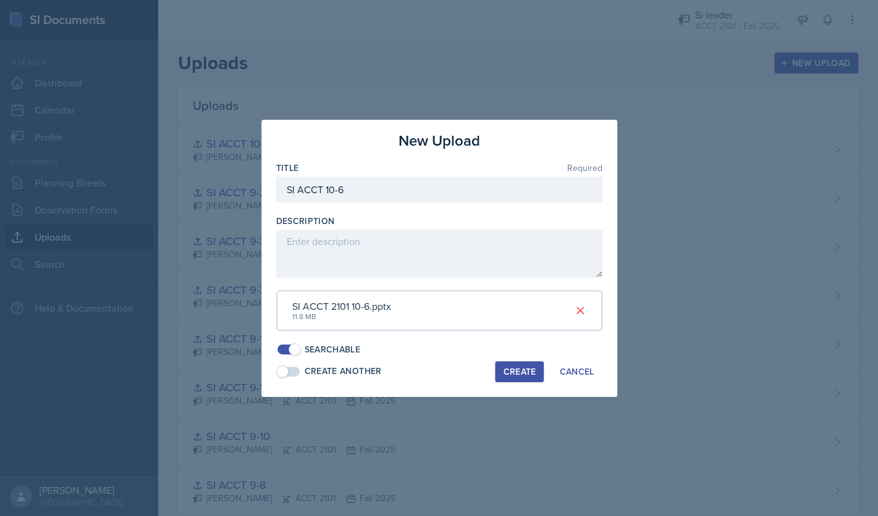
click at [518, 371] on div "Create" at bounding box center [519, 372] width 33 height 10
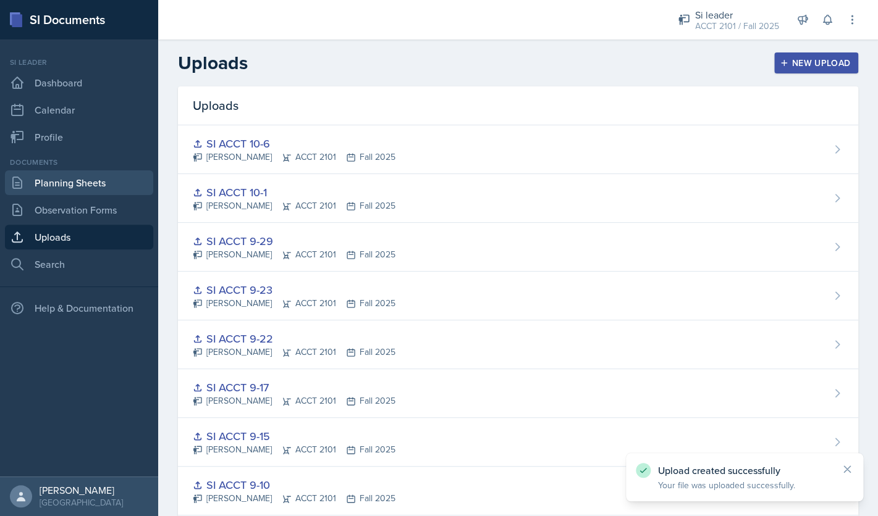
click at [86, 185] on link "Planning Sheets" at bounding box center [79, 182] width 148 height 25
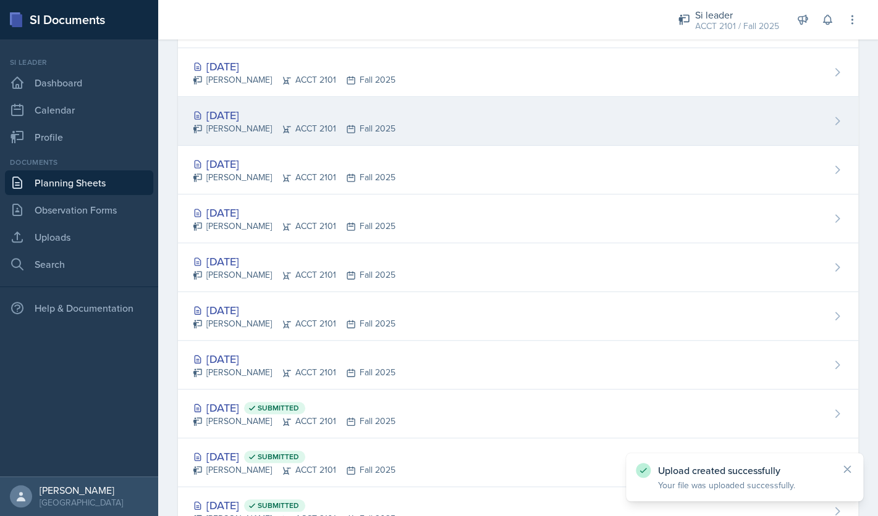
scroll to position [314, 0]
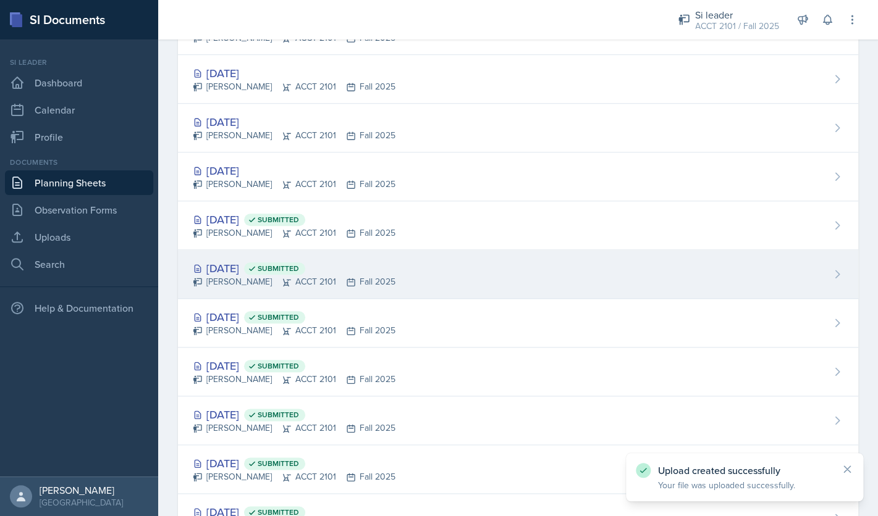
click at [471, 280] on div "Oct 6th, 2025 Submitted Franky Gao ACCT 2101 Fall 2025" at bounding box center [518, 274] width 680 height 49
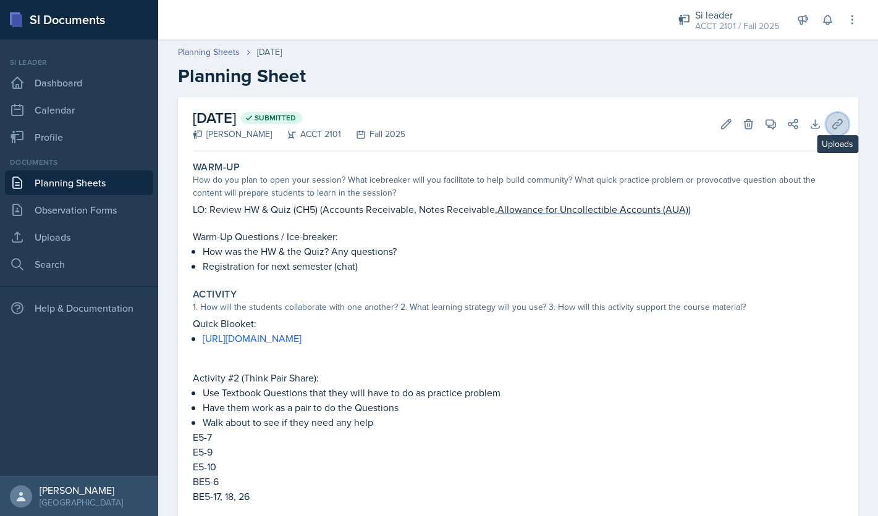
click at [836, 122] on icon at bounding box center [837, 124] width 12 height 12
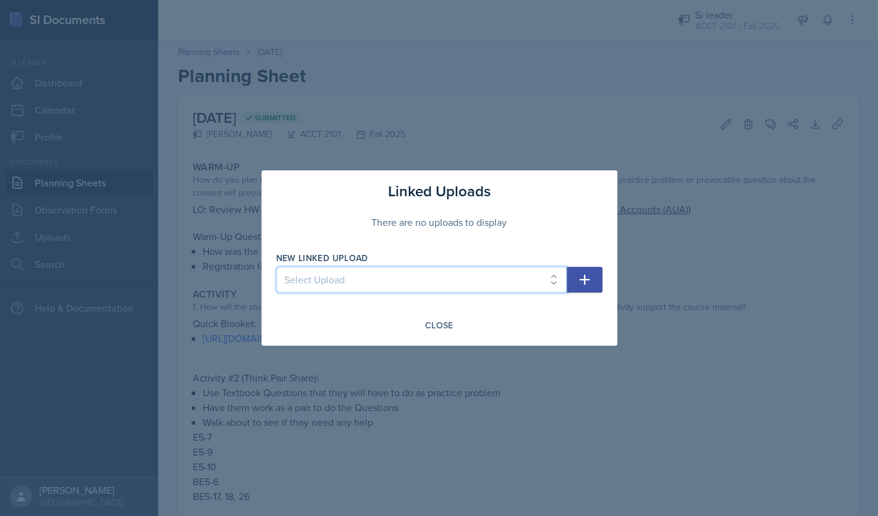
select select "04fefe92-d2d6-49ce-be72-225f76f184d3"
click option "SI ACCT 10-6" at bounding box center [0, 0] width 0 height 0
click at [590, 276] on icon "button" at bounding box center [584, 279] width 15 height 15
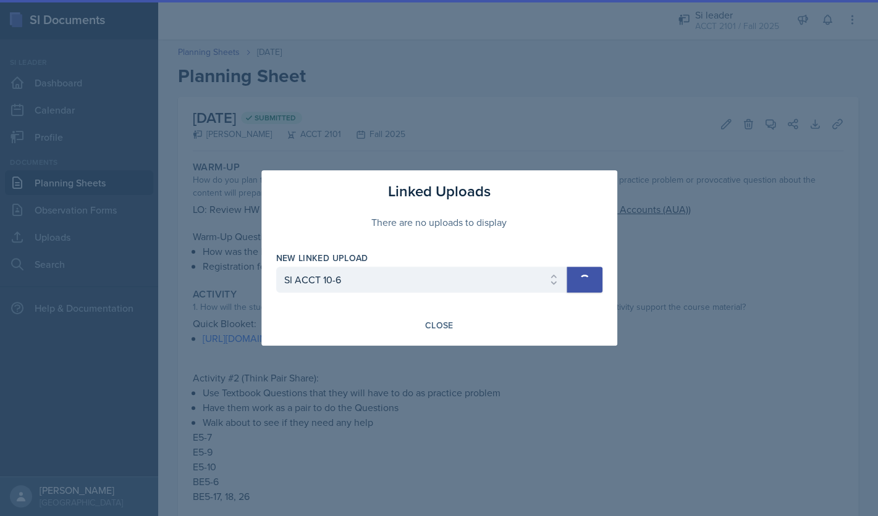
select select
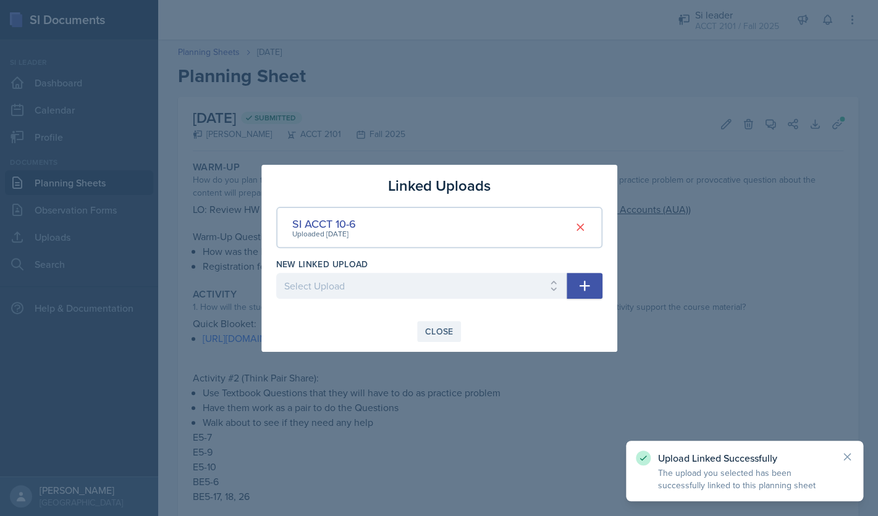
click at [435, 327] on div "Close" at bounding box center [439, 332] width 28 height 10
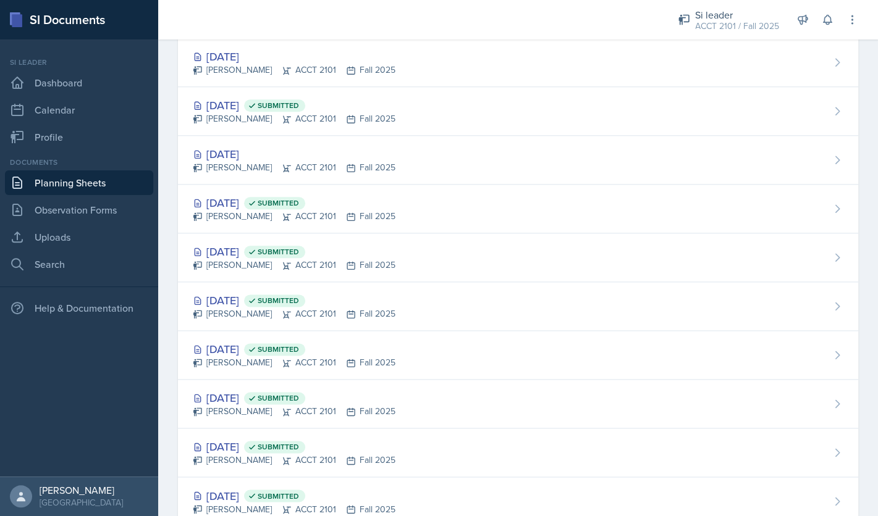
scroll to position [429, 0]
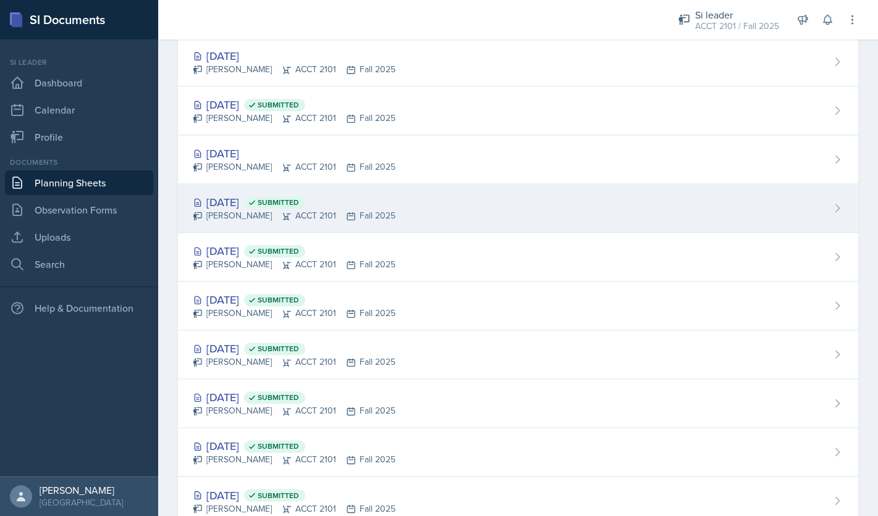
click at [251, 210] on div "Oct 1st, 2025 Submitted" at bounding box center [294, 202] width 203 height 17
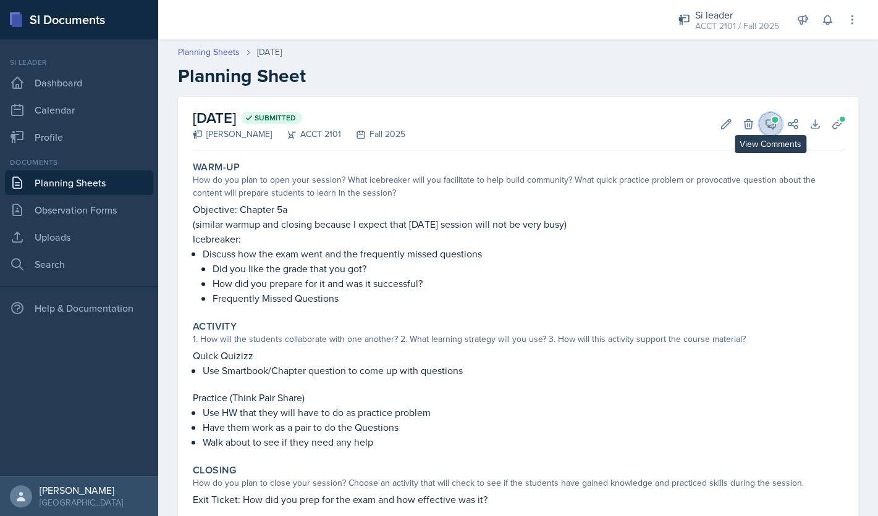
click at [779, 125] on button "View Comments" at bounding box center [770, 124] width 22 height 22
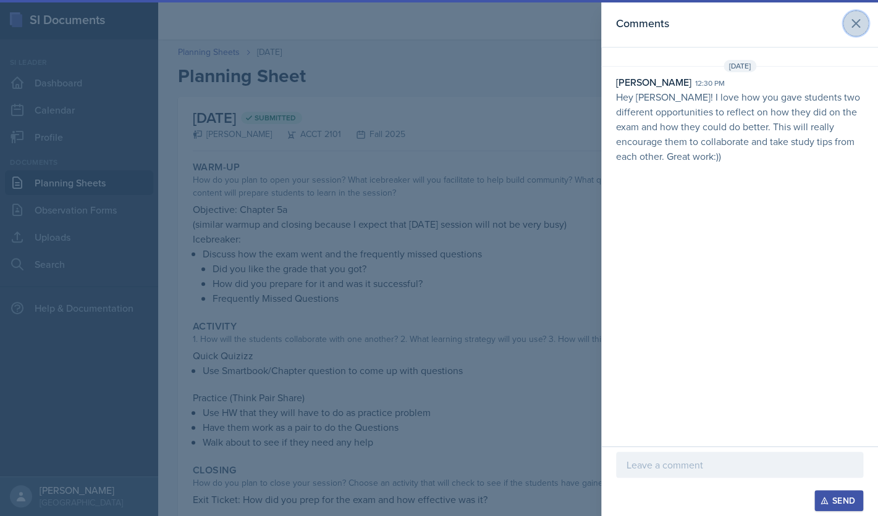
click at [859, 26] on icon at bounding box center [855, 23] width 15 height 15
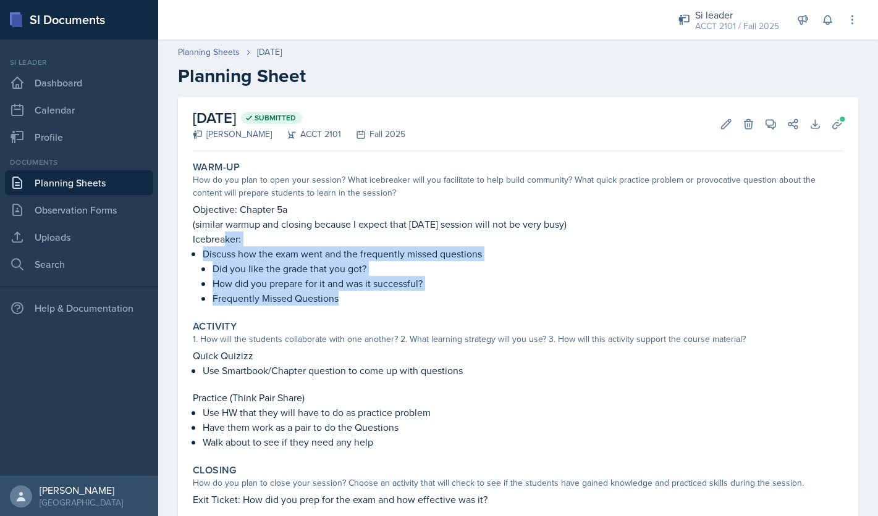
drag, startPoint x: 343, startPoint y: 299, endPoint x: 227, endPoint y: 238, distance: 131.2
click at [227, 238] on div "Objective: Chapter 5a (similar warmup and closing because I expect that Monday …" at bounding box center [518, 254] width 650 height 104
click at [288, 233] on p "Icebreaker:" at bounding box center [518, 239] width 650 height 15
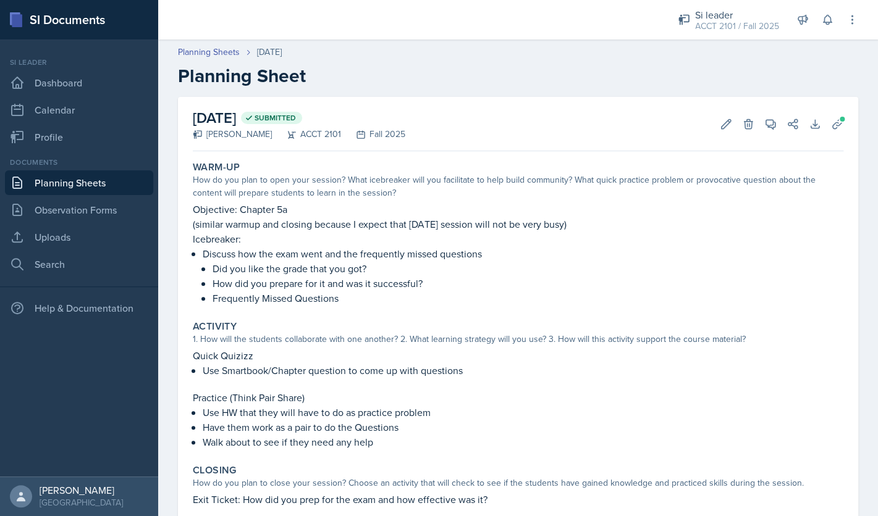
scroll to position [110, 0]
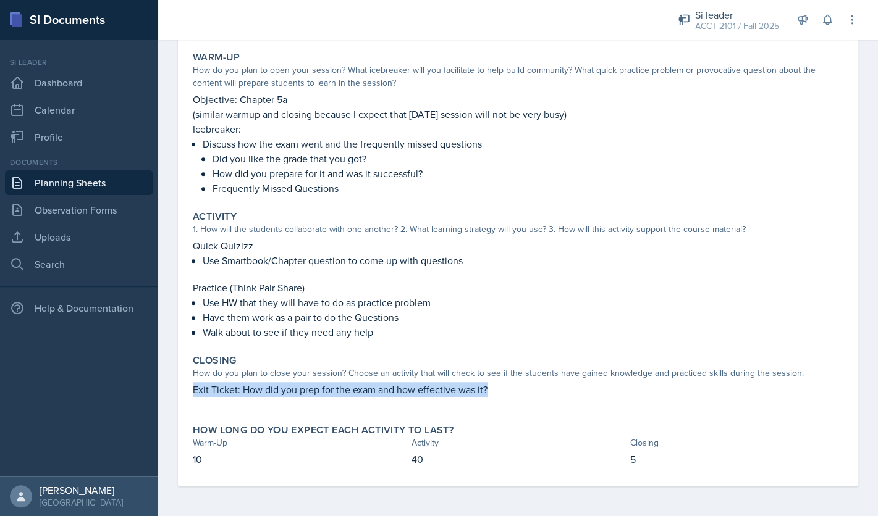
drag, startPoint x: 500, startPoint y: 390, endPoint x: 183, endPoint y: 386, distance: 317.4
click at [183, 386] on div "October 1st, 2025 Submitted Franky Gao ACCT 2101 Fall 2025 Edit Delete View Com…" at bounding box center [518, 237] width 680 height 500
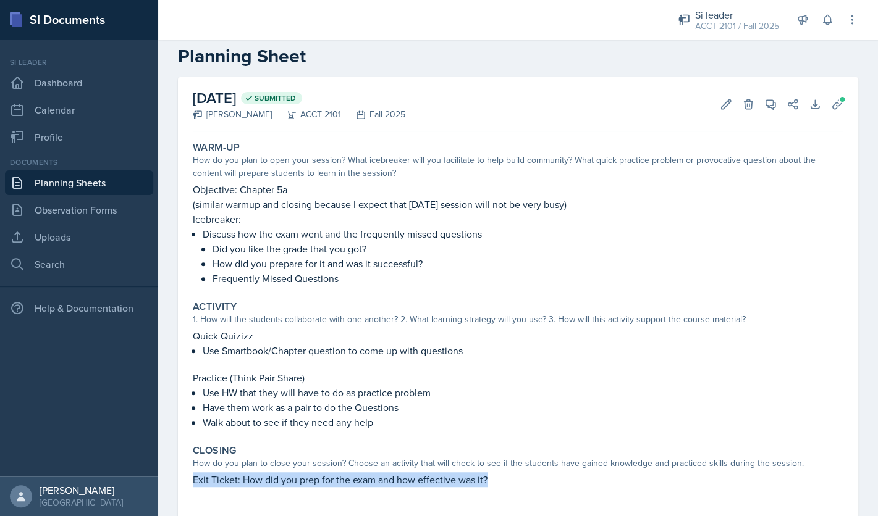
scroll to position [0, 0]
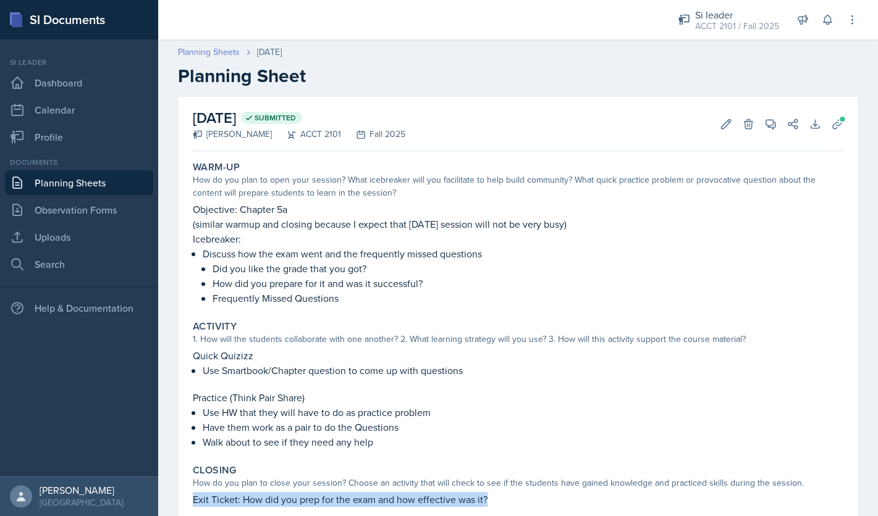
click at [212, 52] on link "Planning Sheets" at bounding box center [209, 52] width 62 height 13
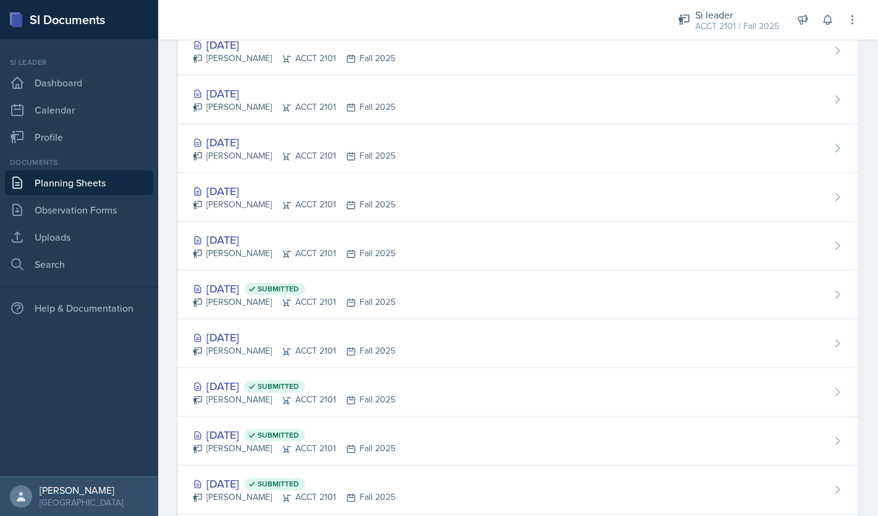
scroll to position [299, 0]
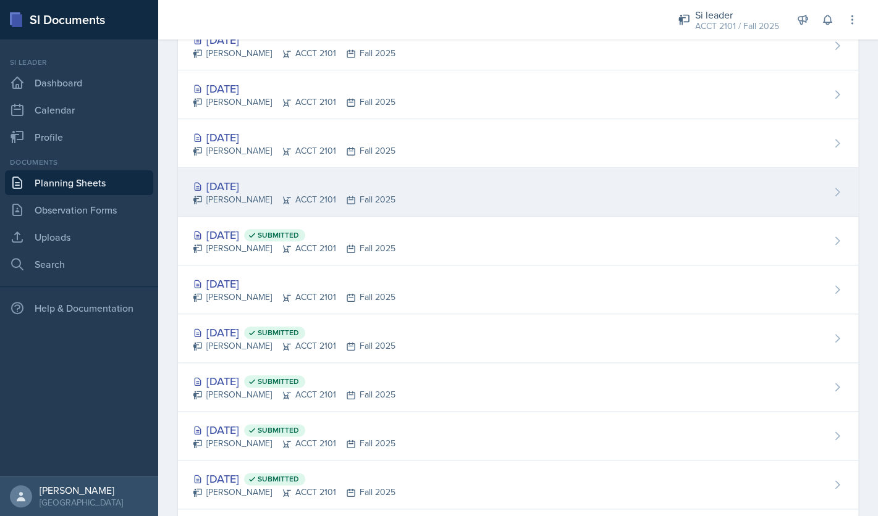
click at [267, 186] on div "Oct 10th, 2025" at bounding box center [294, 186] width 203 height 17
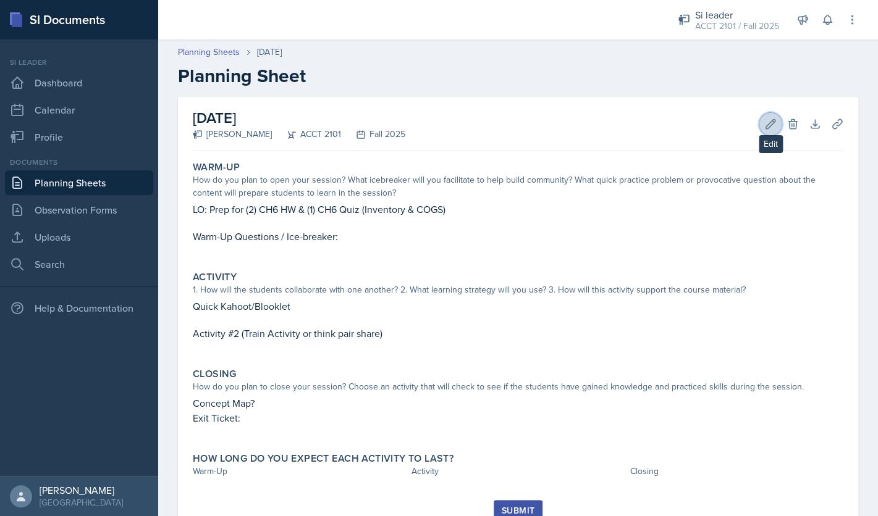
click at [768, 127] on icon at bounding box center [770, 123] width 9 height 9
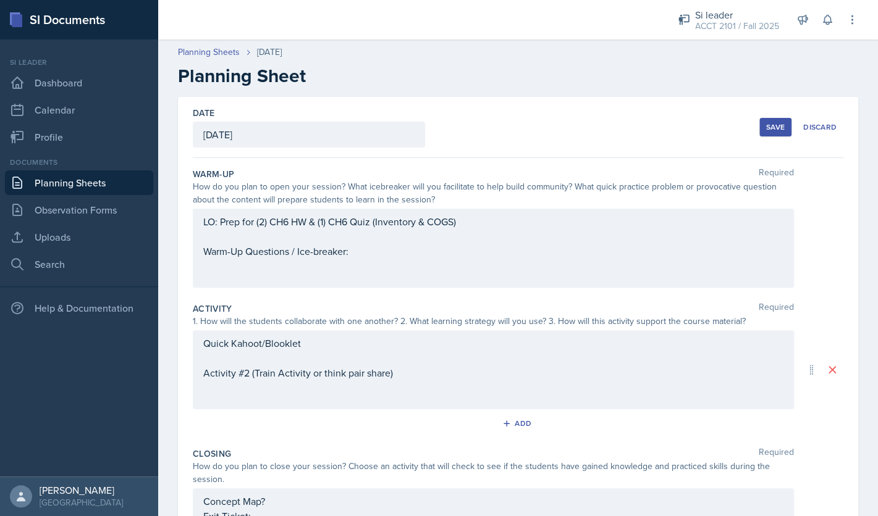
click at [290, 133] on div "October 10th, 2025" at bounding box center [309, 135] width 232 height 26
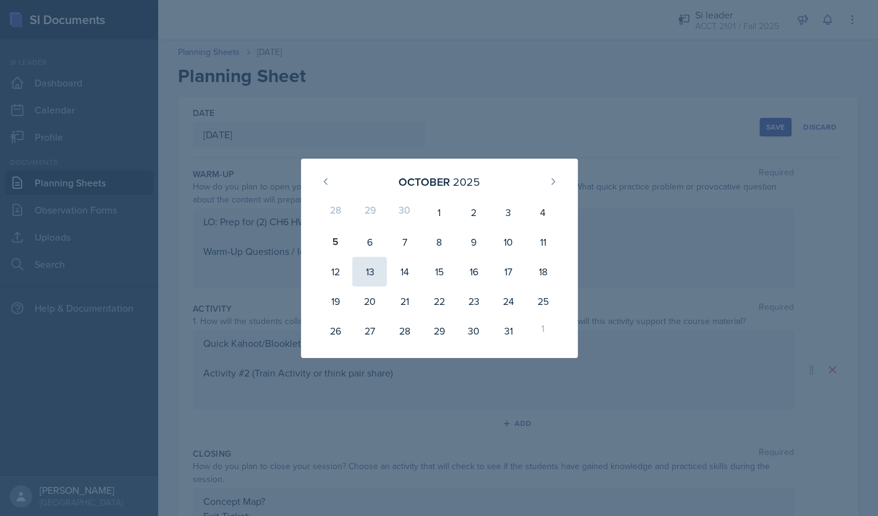
click at [362, 273] on div "13" at bounding box center [369, 272] width 35 height 30
type input "October 13th, 2025"
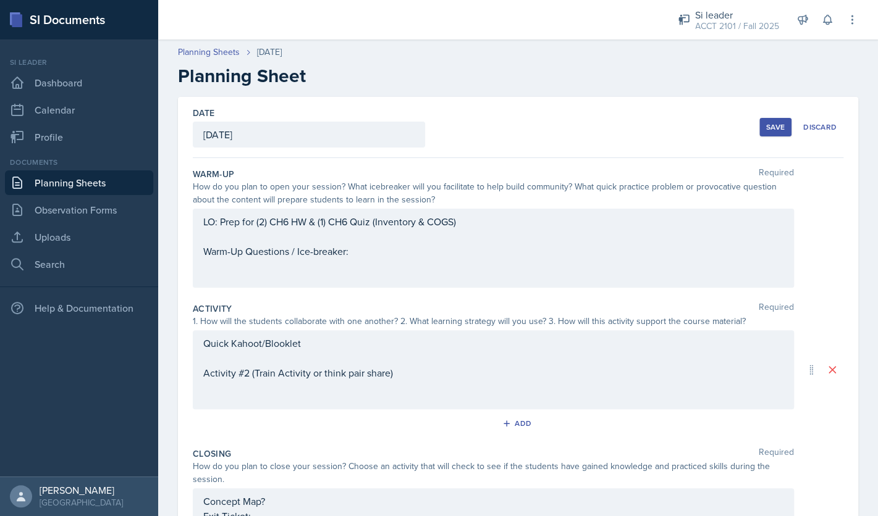
click at [773, 126] on div "Save" at bounding box center [775, 127] width 19 height 10
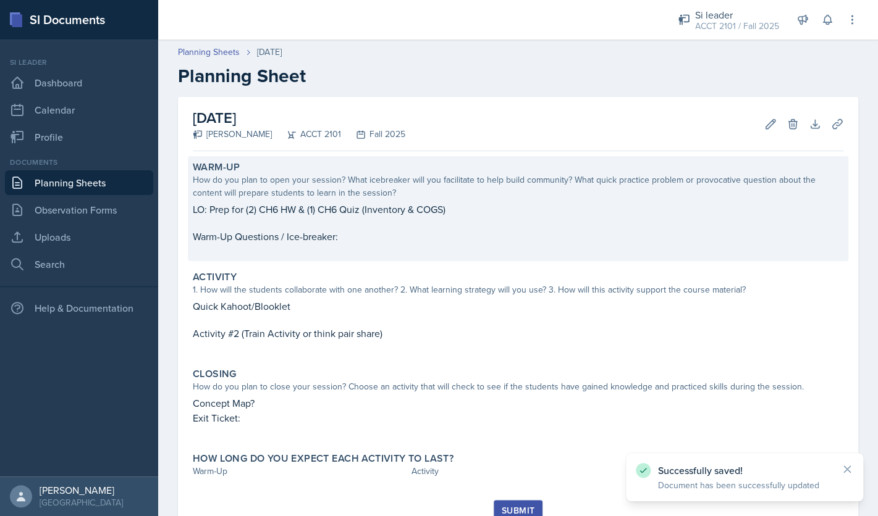
click at [235, 209] on p "LO: Prep for (2) CH6 HW & (1) CH6 Quiz (Inventory & COGS)" at bounding box center [518, 209] width 650 height 15
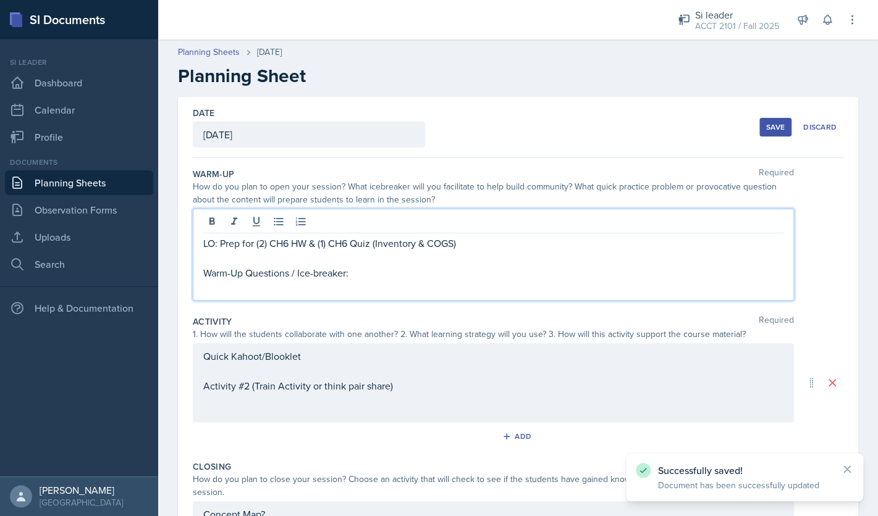
click at [241, 224] on div "LO: Prep for (2) CH6 HW & (1) CH6 Quiz (Inventory & COGS) Warm-Up Questions / I…" at bounding box center [493, 255] width 601 height 92
click at [401, 287] on p at bounding box center [493, 287] width 580 height 15
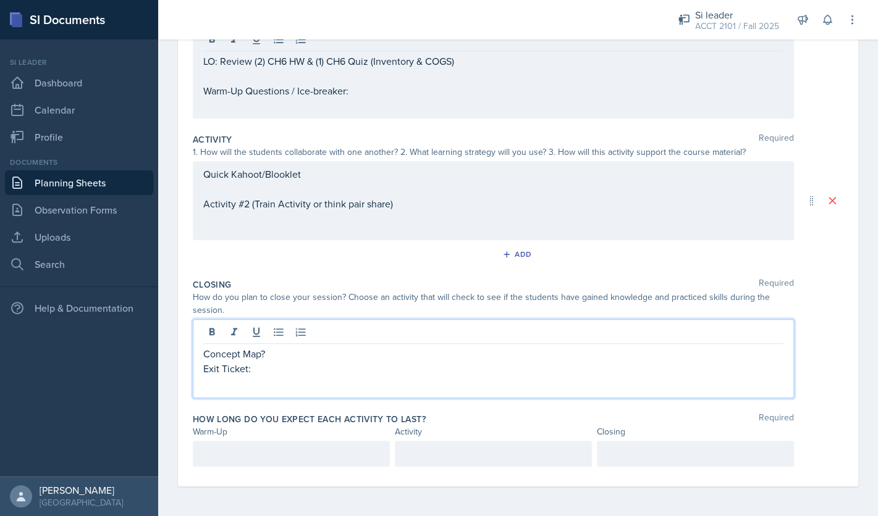
click at [321, 351] on div "Concept Map? Exit Ticket:" at bounding box center [493, 368] width 580 height 44
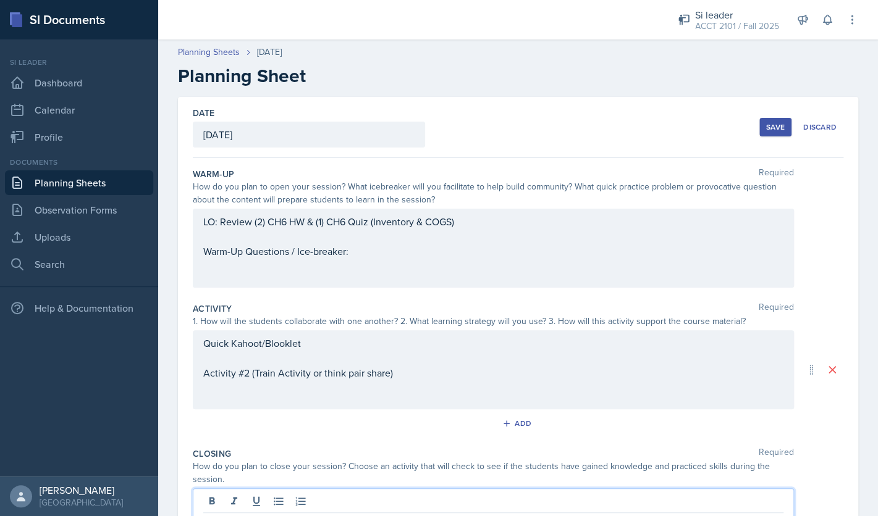
click at [776, 125] on div "Save" at bounding box center [775, 127] width 19 height 10
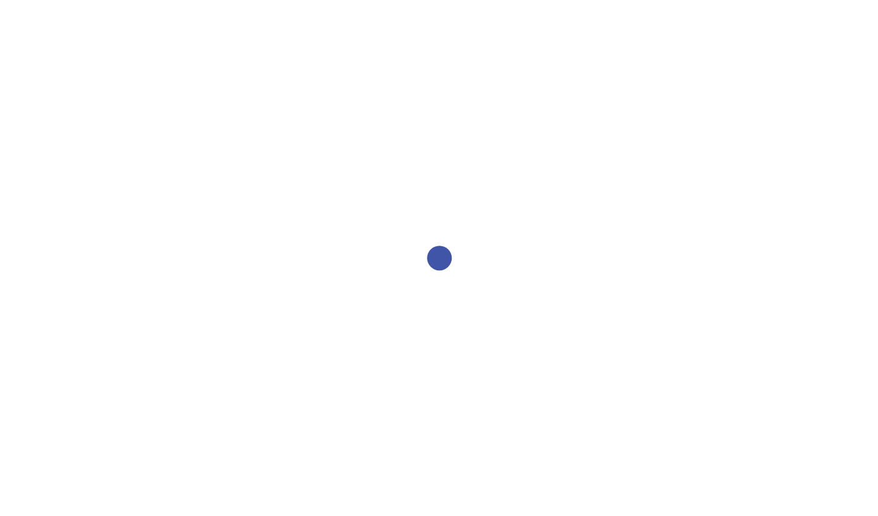
select select "2bed604d-1099-4043-b1bc-2365e8740244"
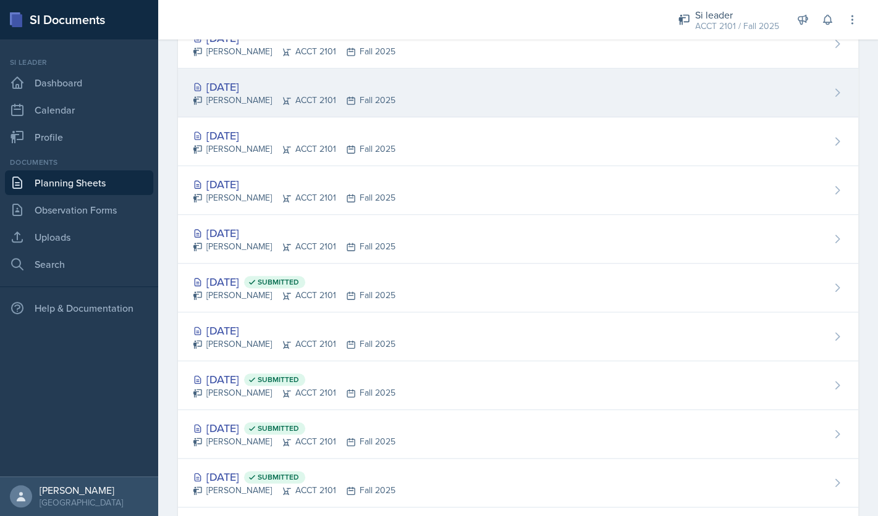
scroll to position [268, 0]
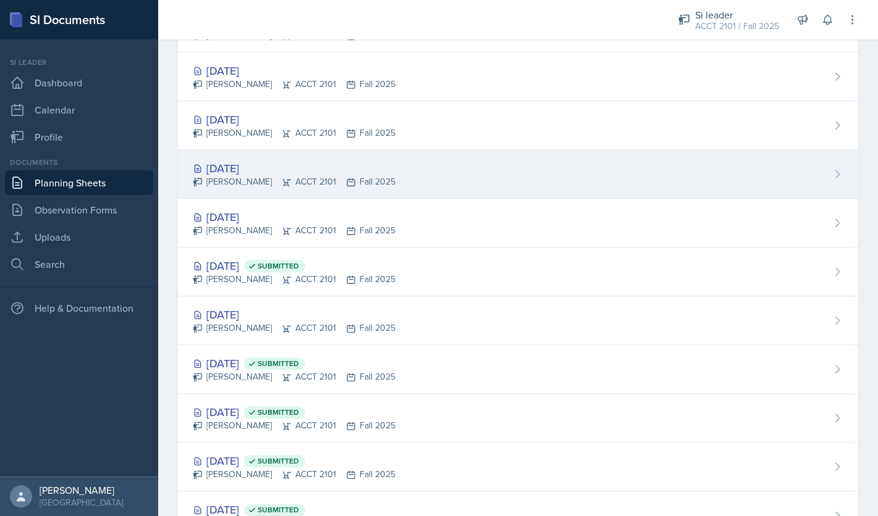
click at [248, 178] on div "[PERSON_NAME] ACCT 2101 Fall 2025" at bounding box center [294, 181] width 203 height 13
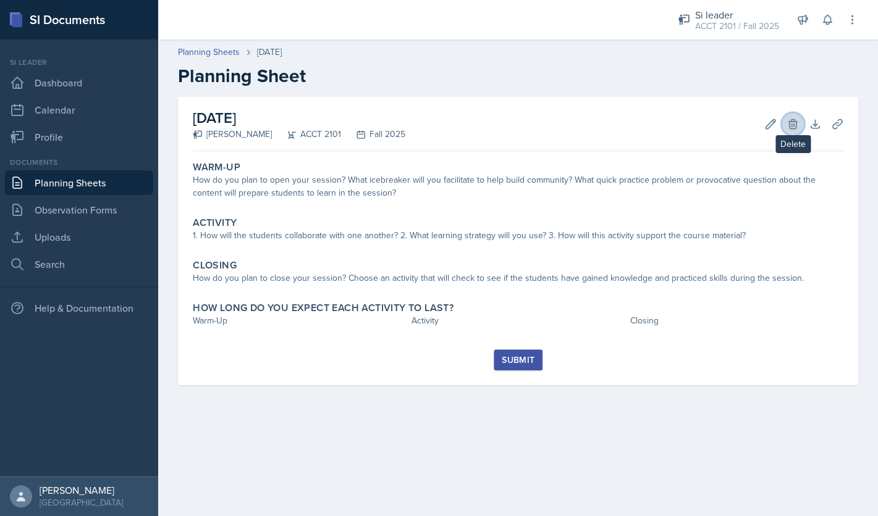
click at [799, 124] on button "Delete" at bounding box center [792, 124] width 22 height 22
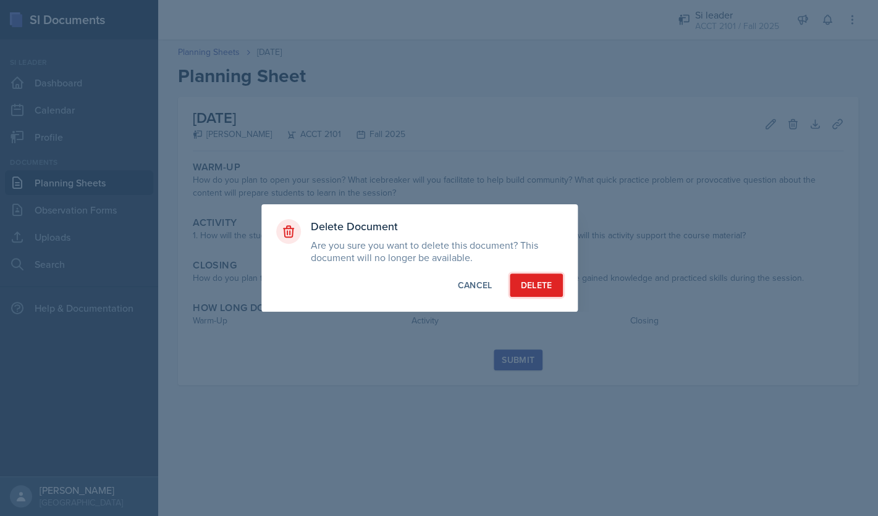
click at [542, 284] on div "Delete" at bounding box center [535, 285] width 31 height 12
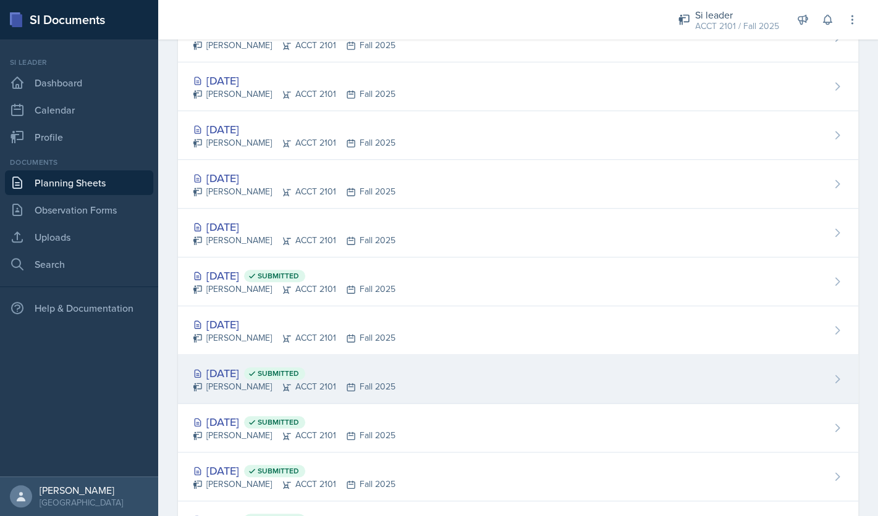
scroll to position [259, 0]
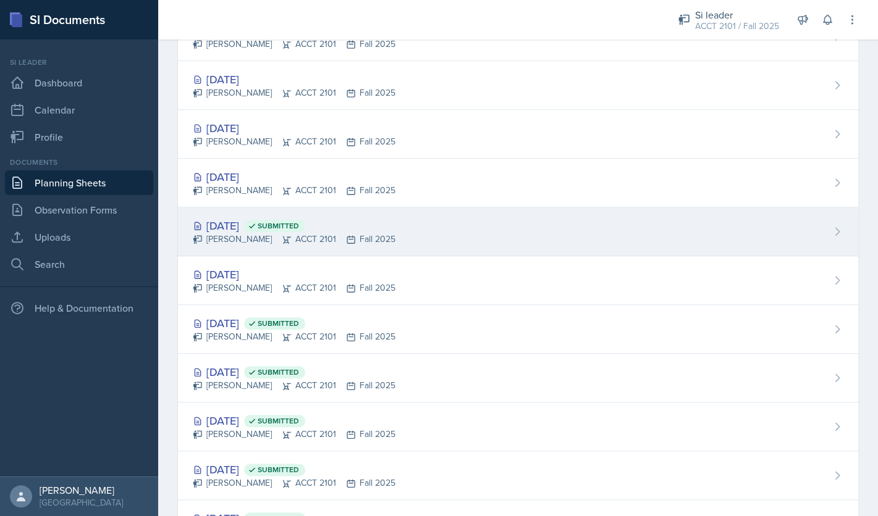
click at [248, 228] on div "[DATE] Submitted" at bounding box center [294, 225] width 203 height 17
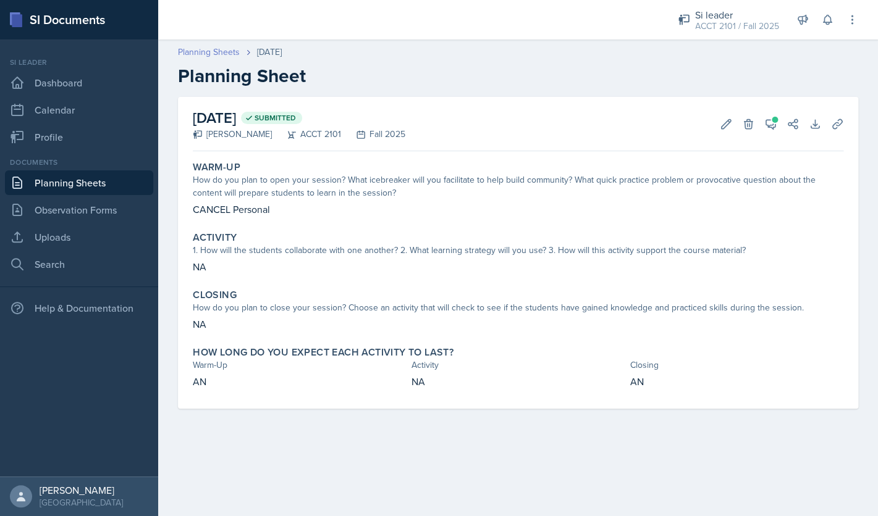
click at [219, 49] on link "Planning Sheets" at bounding box center [209, 52] width 62 height 13
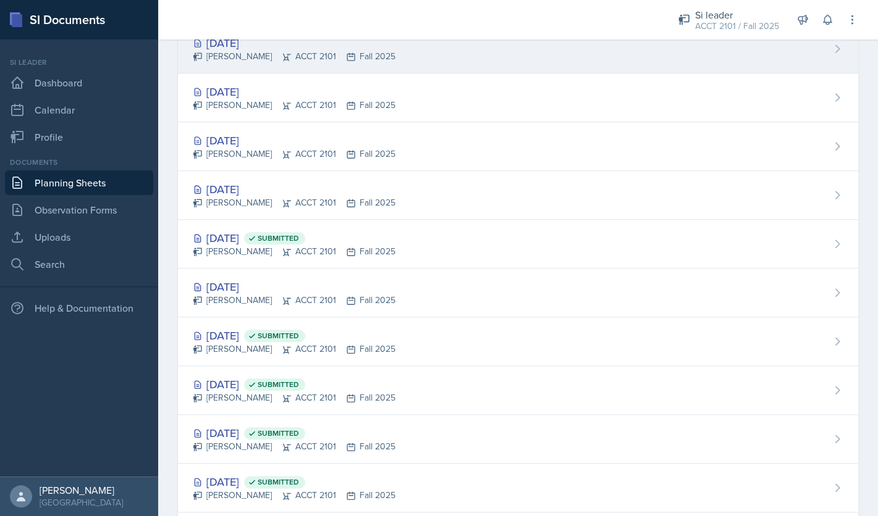
scroll to position [385, 0]
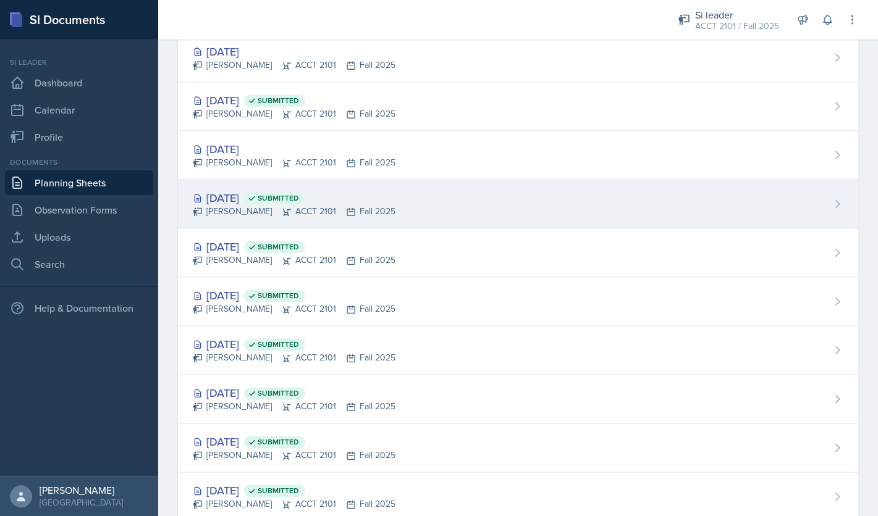
click at [240, 206] on div "[PERSON_NAME] ACCT 2101 Fall 2025" at bounding box center [294, 211] width 203 height 13
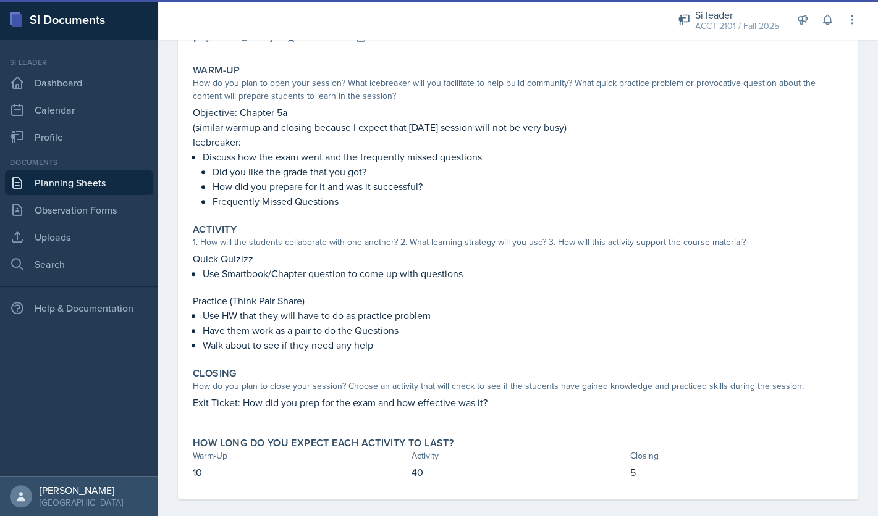
scroll to position [110, 0]
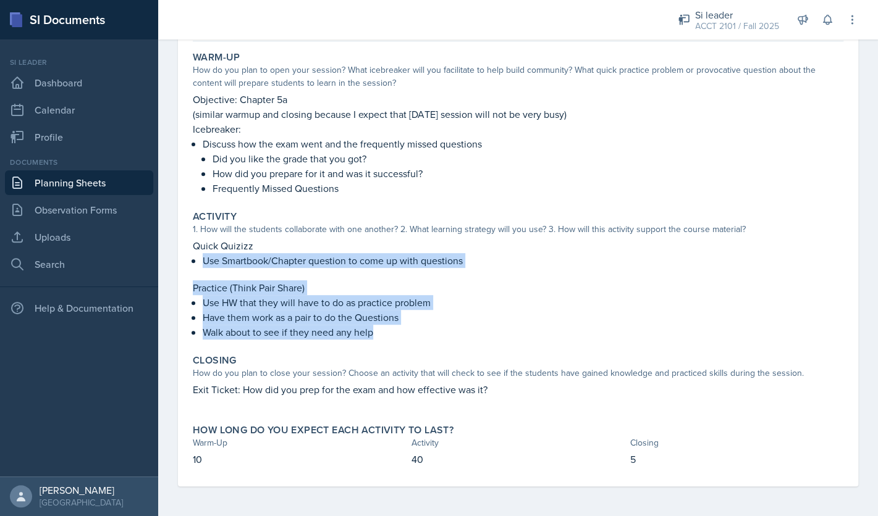
drag, startPoint x: 384, startPoint y: 335, endPoint x: 203, endPoint y: 261, distance: 194.7
click at [203, 261] on div "Quick Quizizz Use Smartbook/Chapter question to come up with questions Practice…" at bounding box center [518, 288] width 650 height 101
click at [388, 309] on p "Use HW that they will have to do as practice problem" at bounding box center [523, 302] width 640 height 15
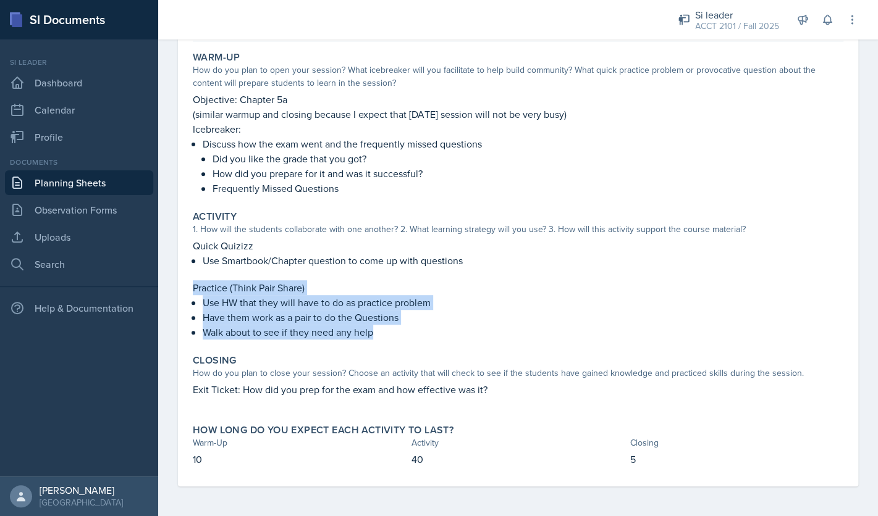
drag, startPoint x: 388, startPoint y: 337, endPoint x: 191, endPoint y: 287, distance: 203.3
click at [191, 287] on div "Activity 1. How will the students collaborate with one another? 2. What learnin…" at bounding box center [518, 275] width 660 height 139
copy div "Practice (Think Pair Share) Use HW that they will have to do as practice proble…"
